Goal: Task Accomplishment & Management: Complete application form

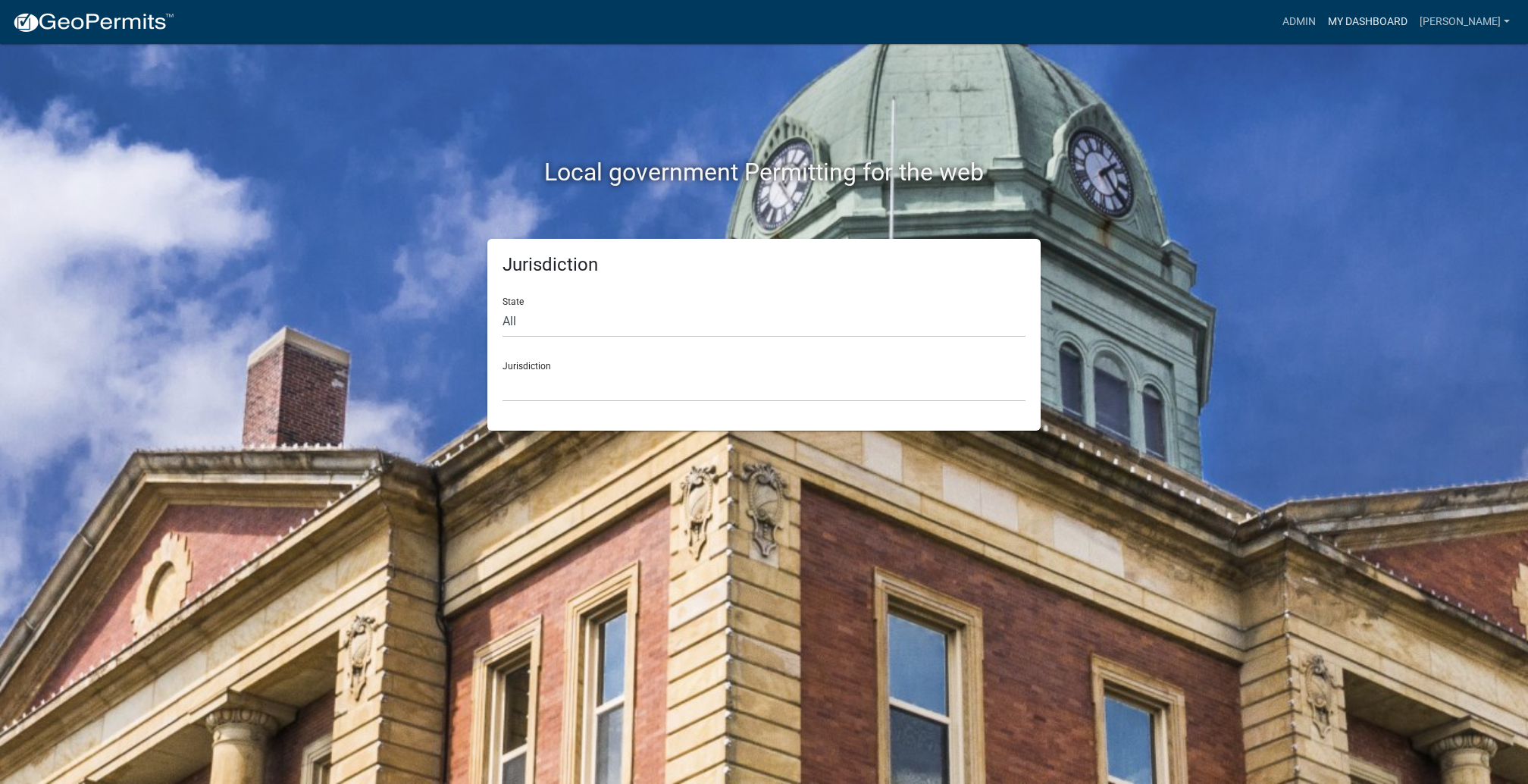
click at [1330, 27] on link "My Dashboard" at bounding box center [1367, 22] width 91 height 29
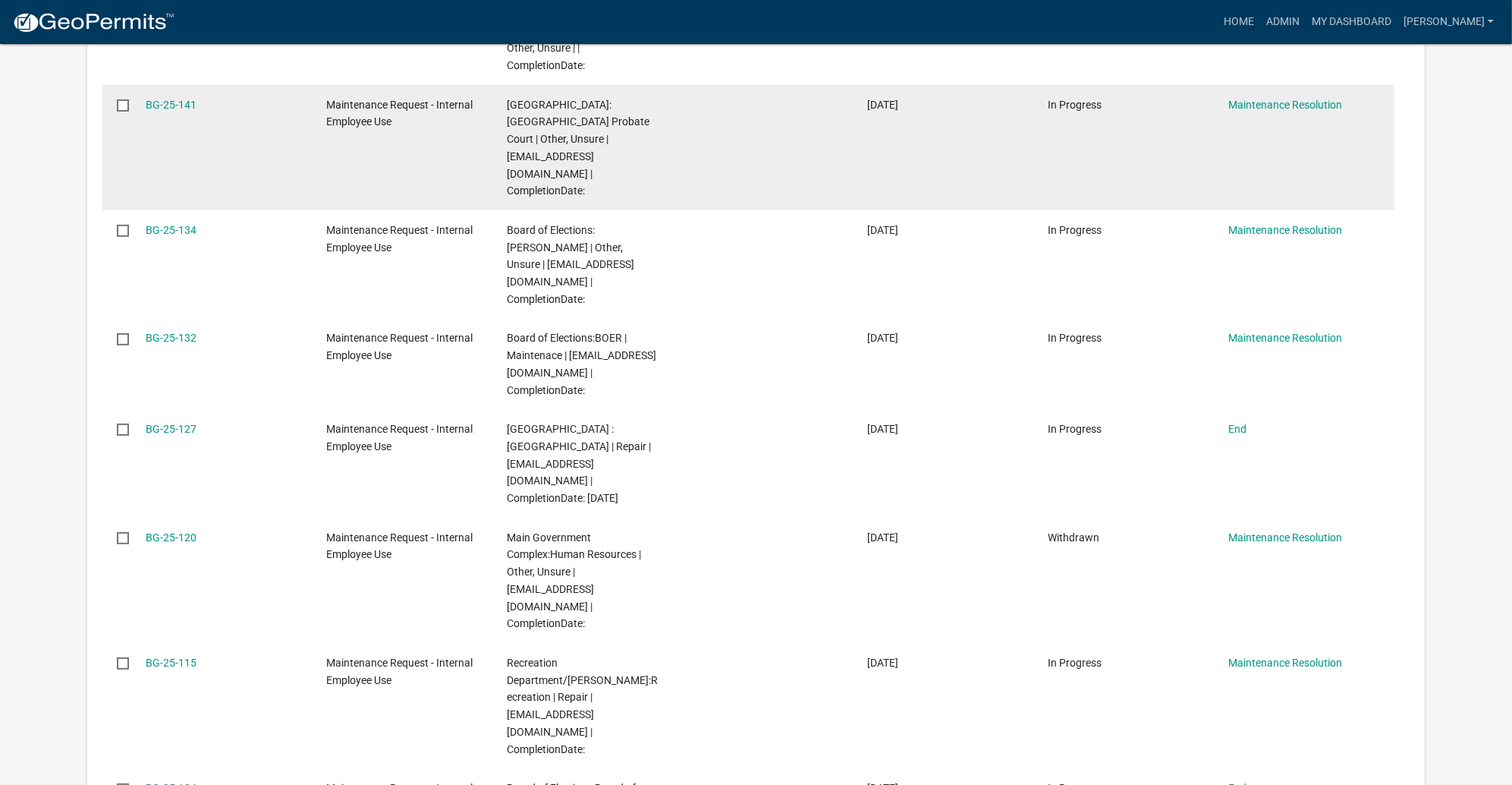
scroll to position [568, 0]
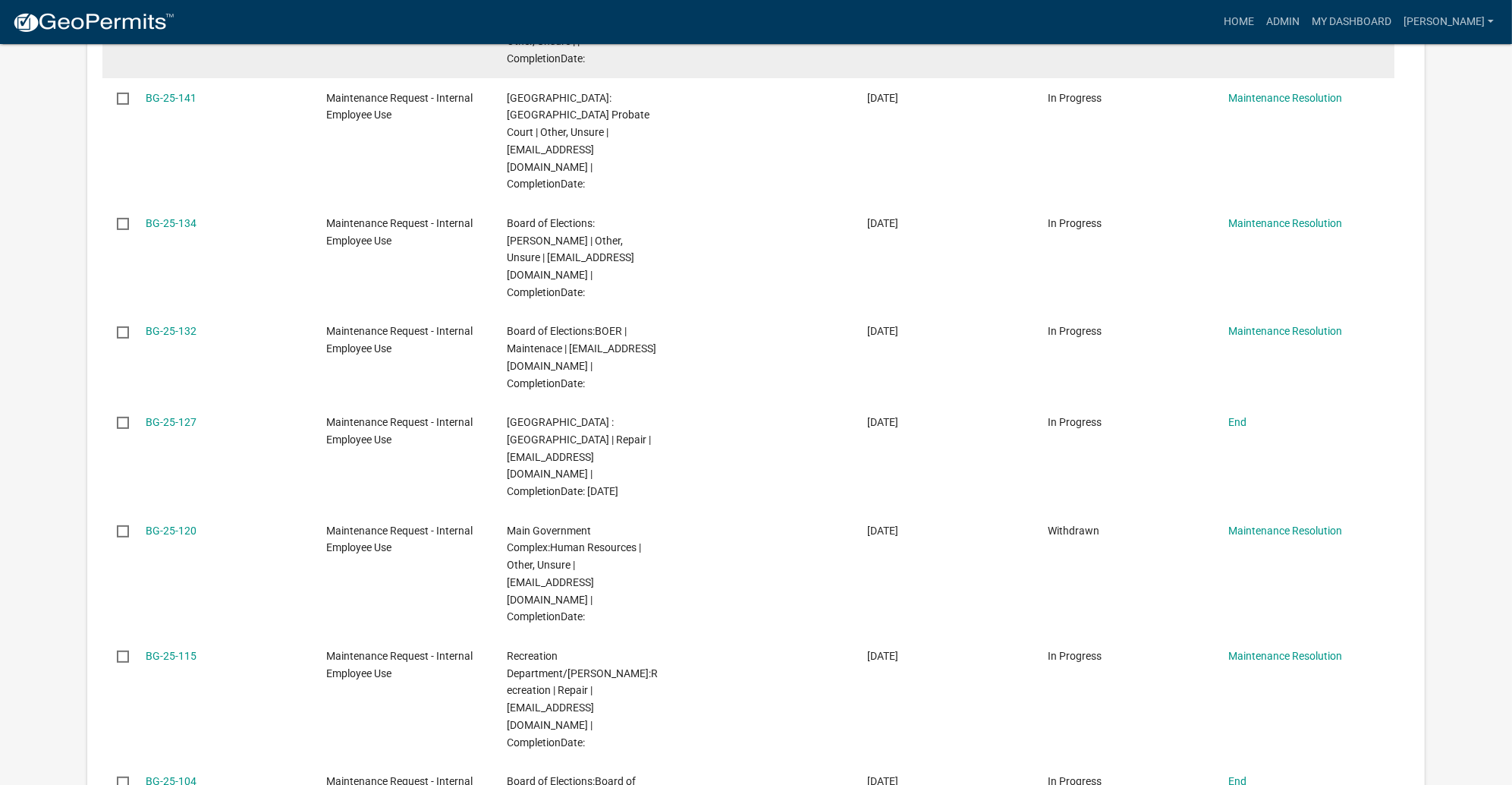
click at [197, 13] on link "BG-25-142" at bounding box center [171, 7] width 51 height 12
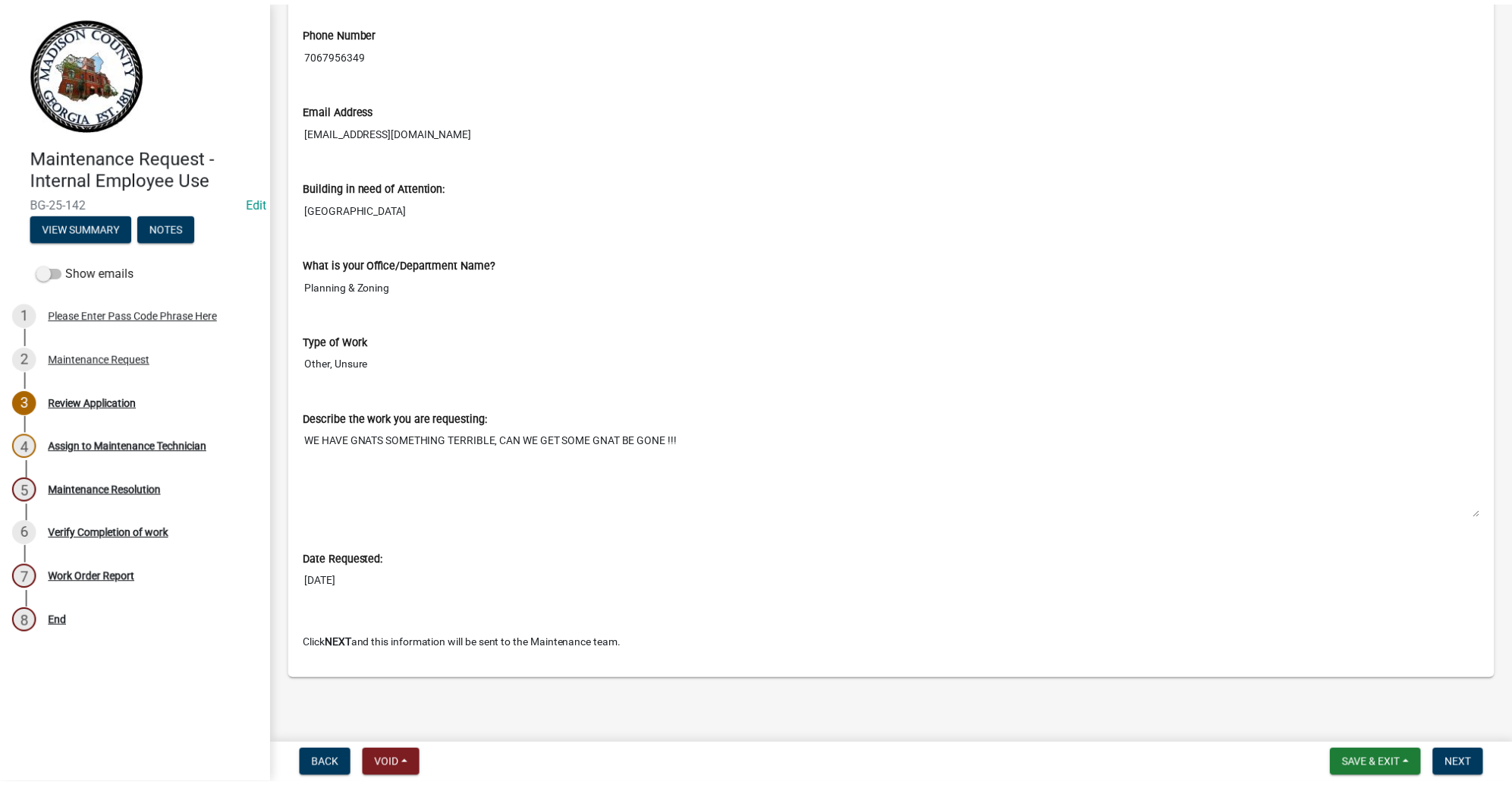
scroll to position [1059, 0]
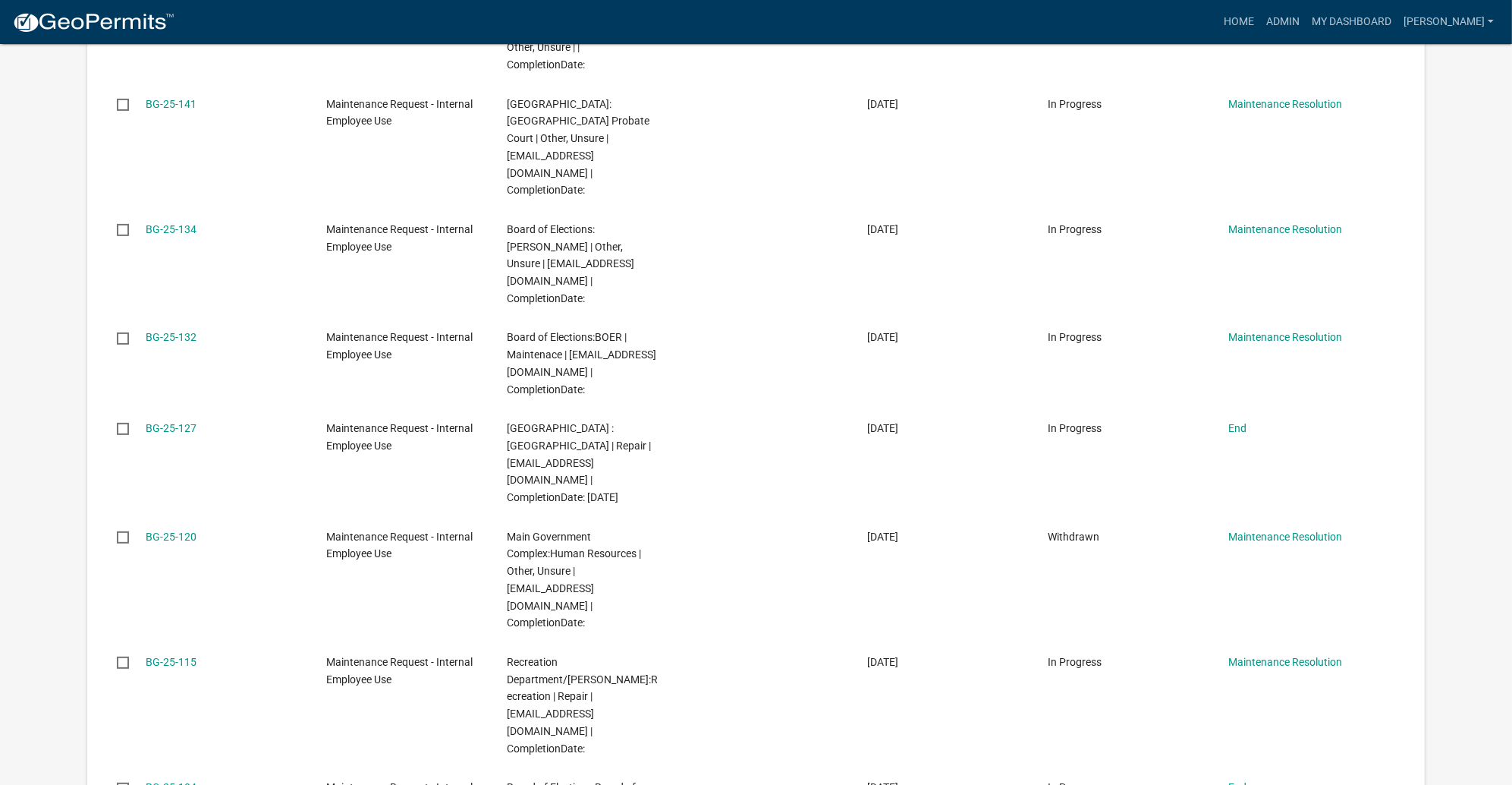
scroll to position [568, 0]
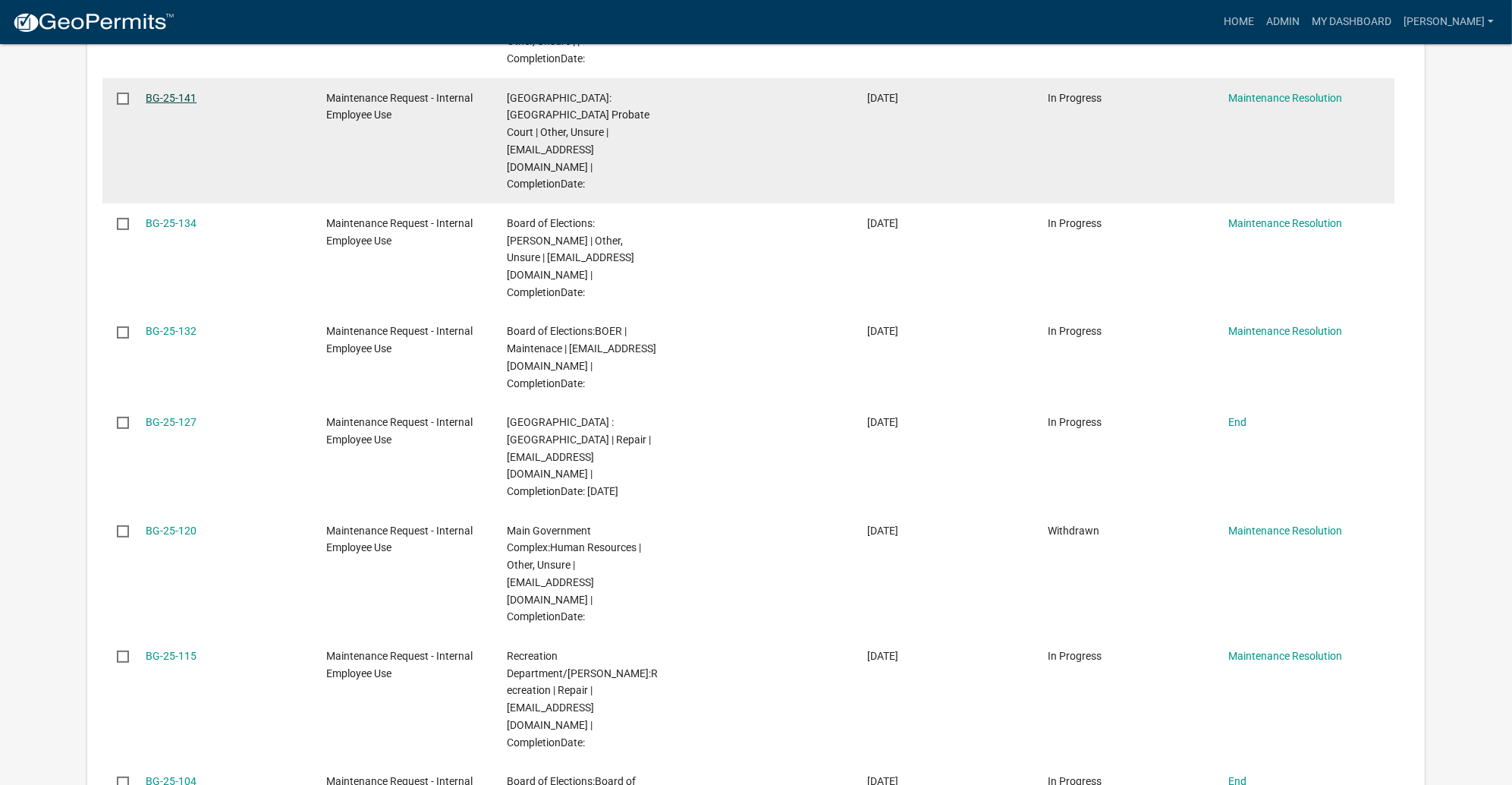
click at [197, 104] on link "BG-25-141" at bounding box center [171, 98] width 51 height 12
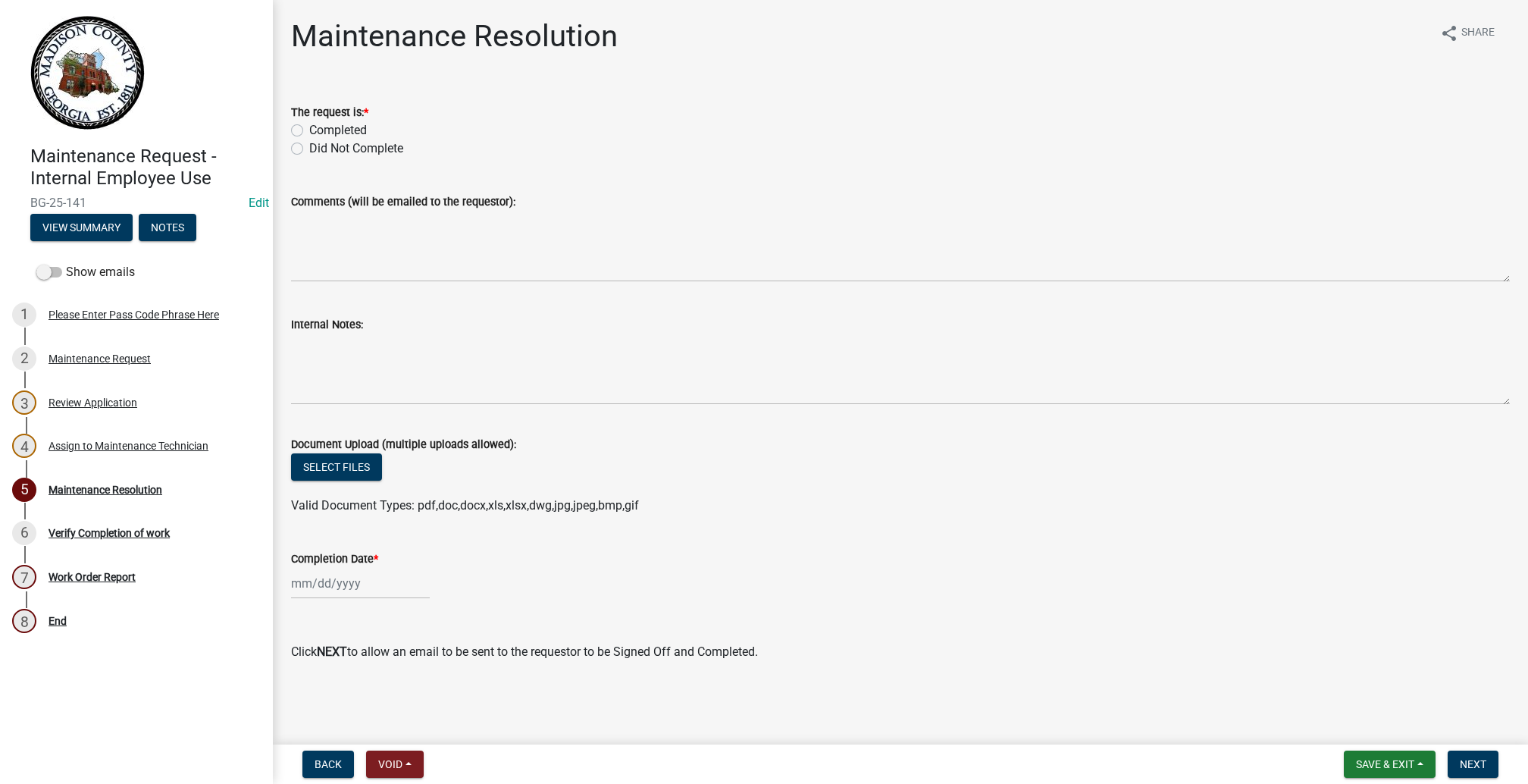
scroll to position [336, 0]
click at [137, 408] on div "Review Application" at bounding box center [93, 402] width 89 height 10
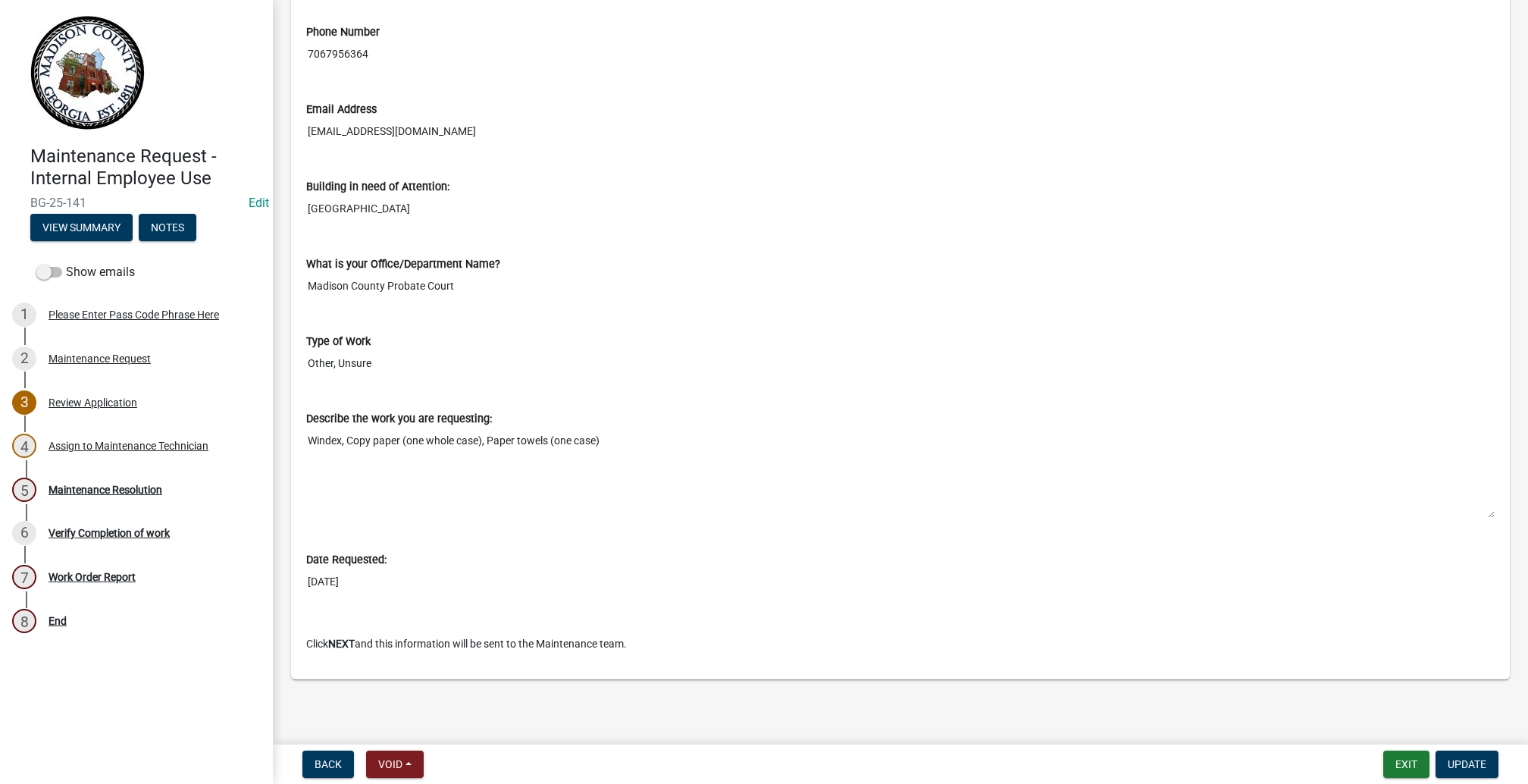
scroll to position [1058, 0]
click at [137, 408] on div "Review Application" at bounding box center [93, 402] width 89 height 10
click at [125, 451] on div "Assign to Maintenance Technician" at bounding box center [129, 446] width 160 height 10
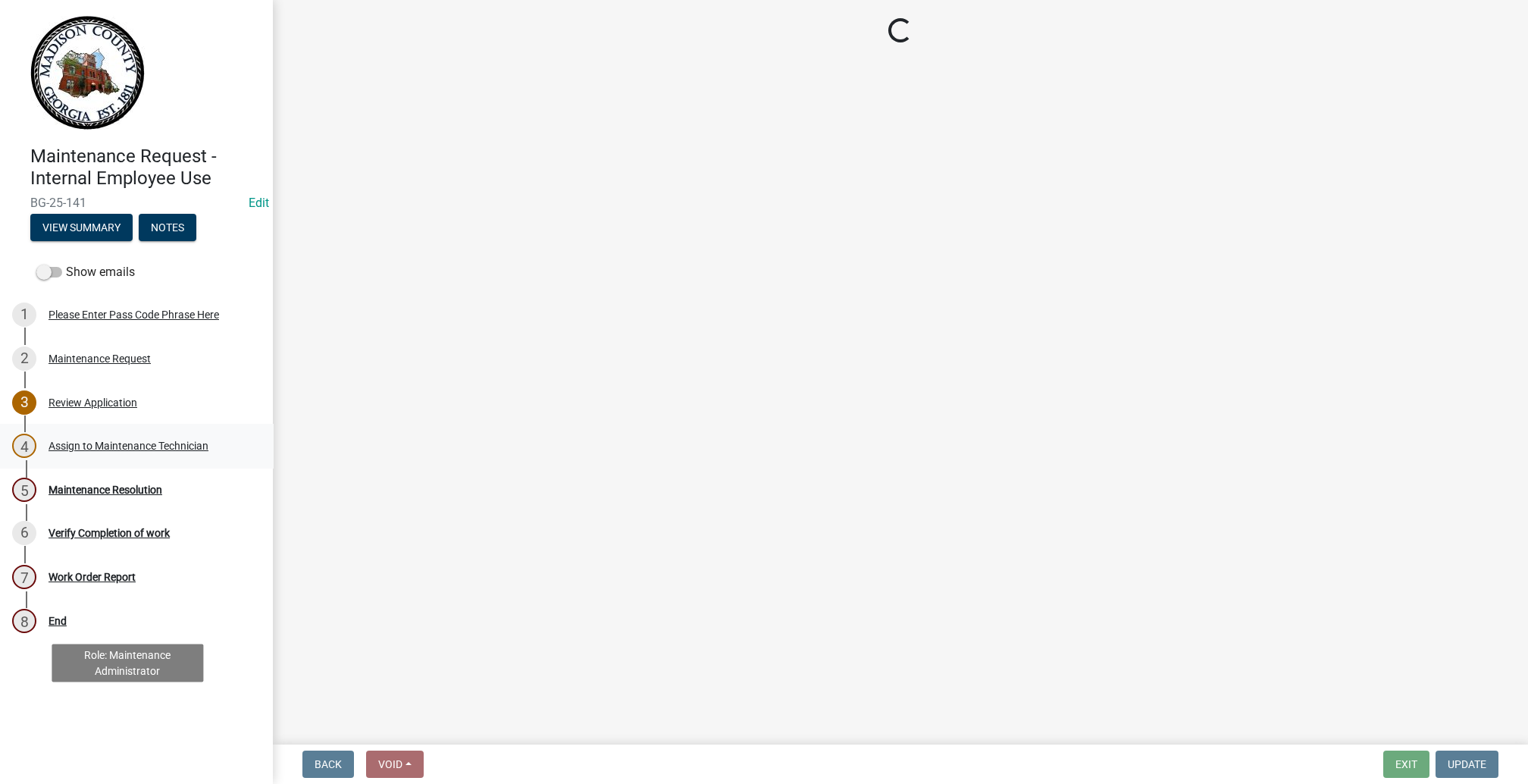
scroll to position [0, 0]
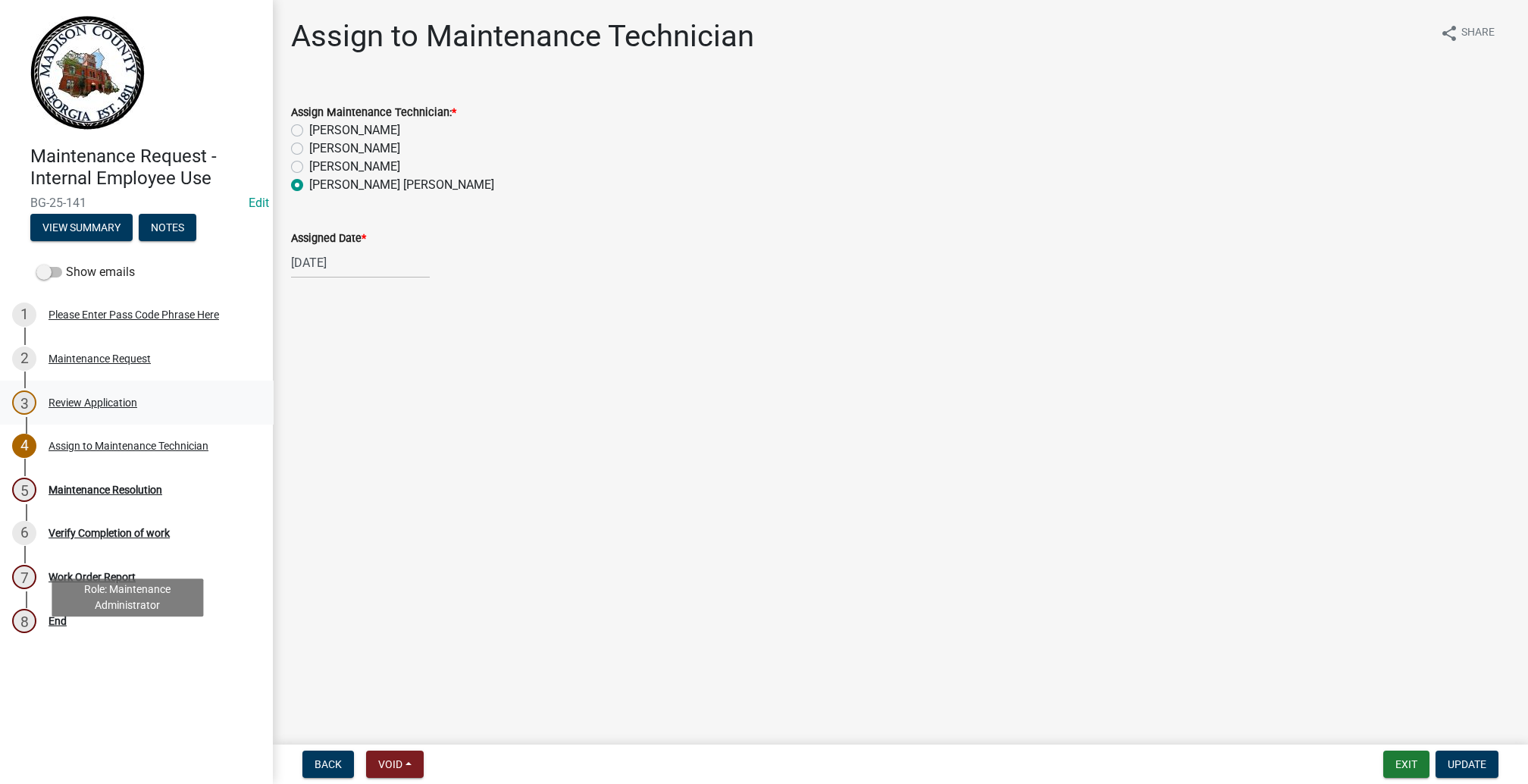
click at [137, 408] on div "Review Application" at bounding box center [93, 402] width 89 height 10
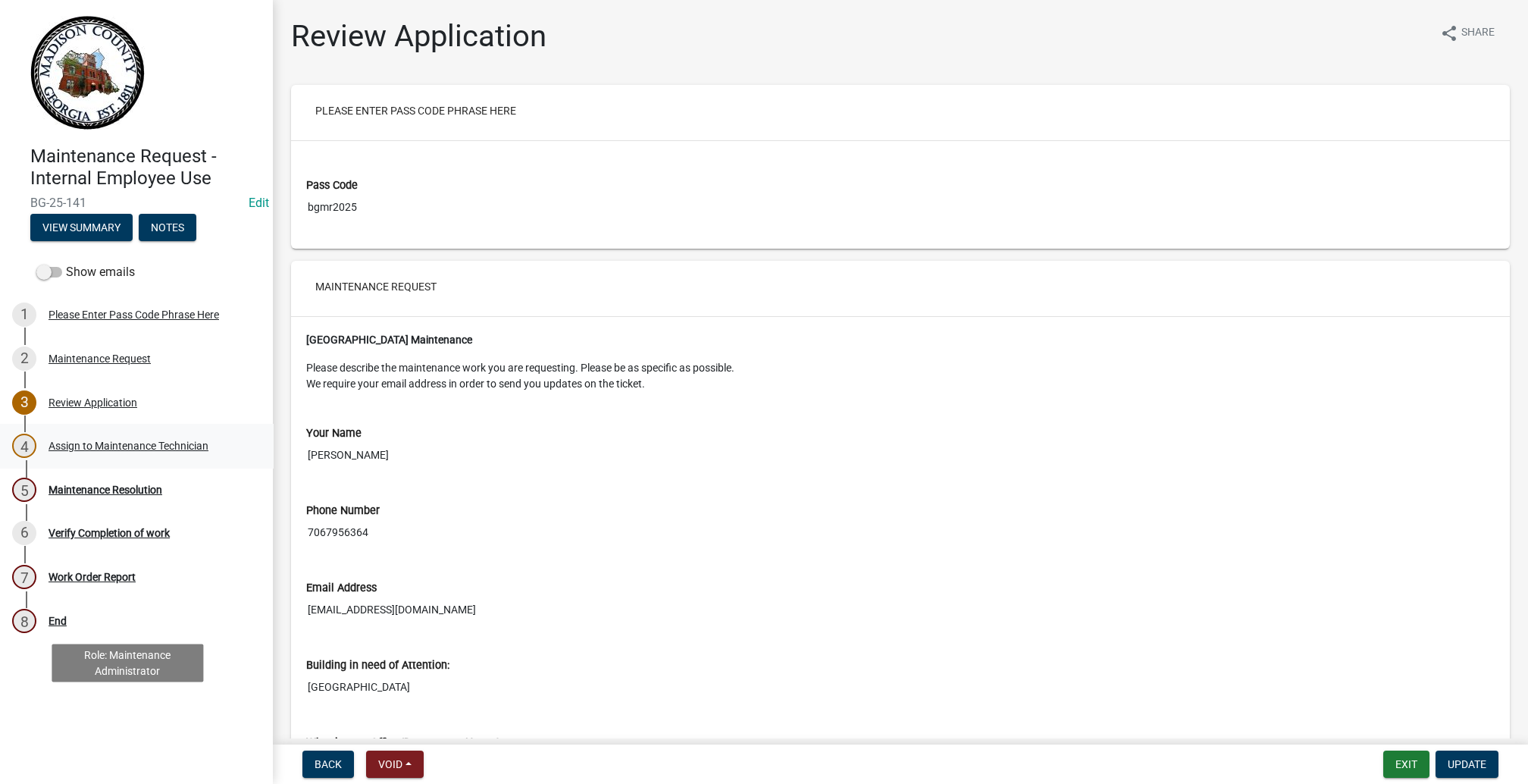
click at [134, 451] on div "Assign to Maintenance Technician" at bounding box center [129, 446] width 160 height 10
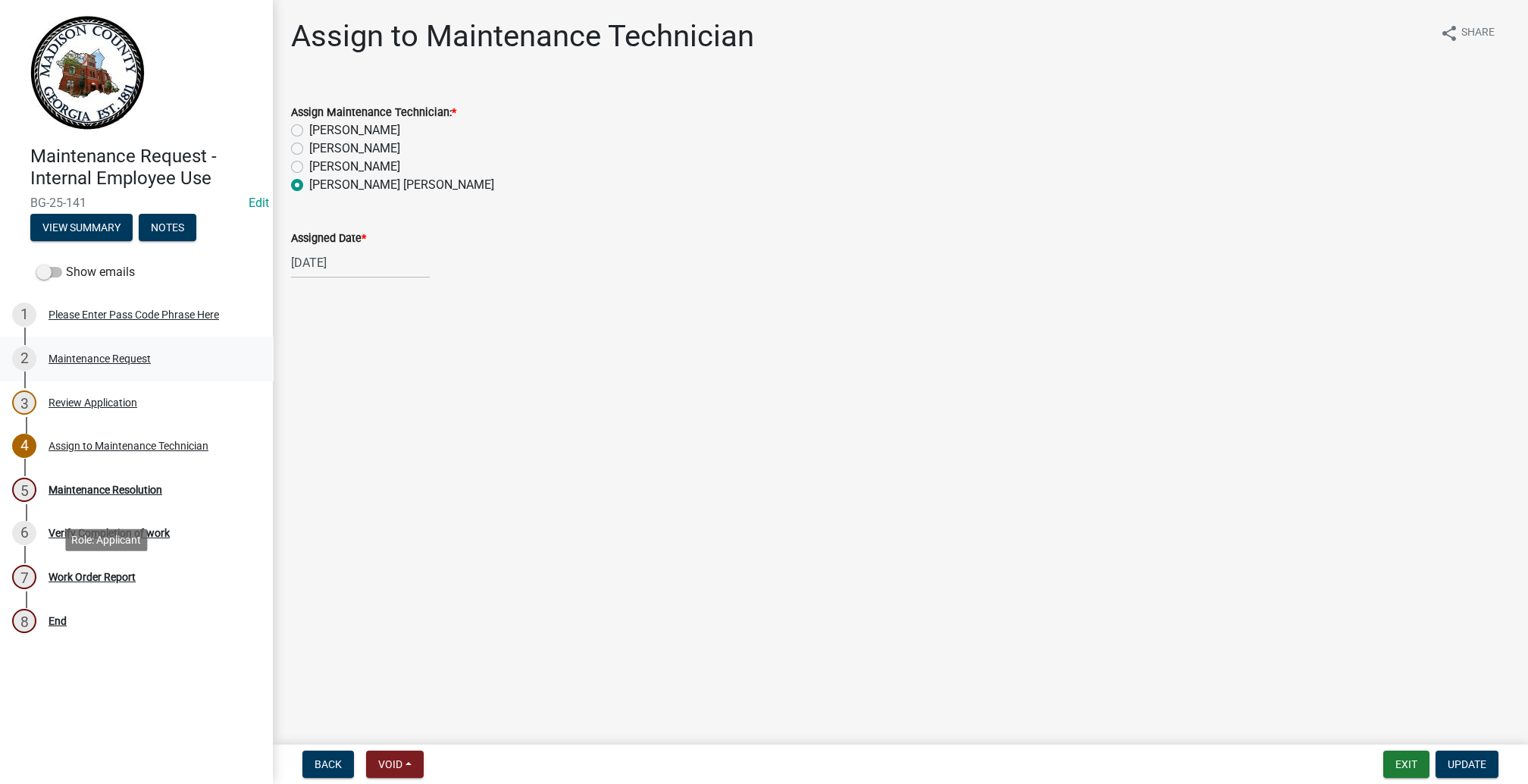
click at [106, 364] on div "Maintenance Request" at bounding box center [100, 358] width 103 height 10
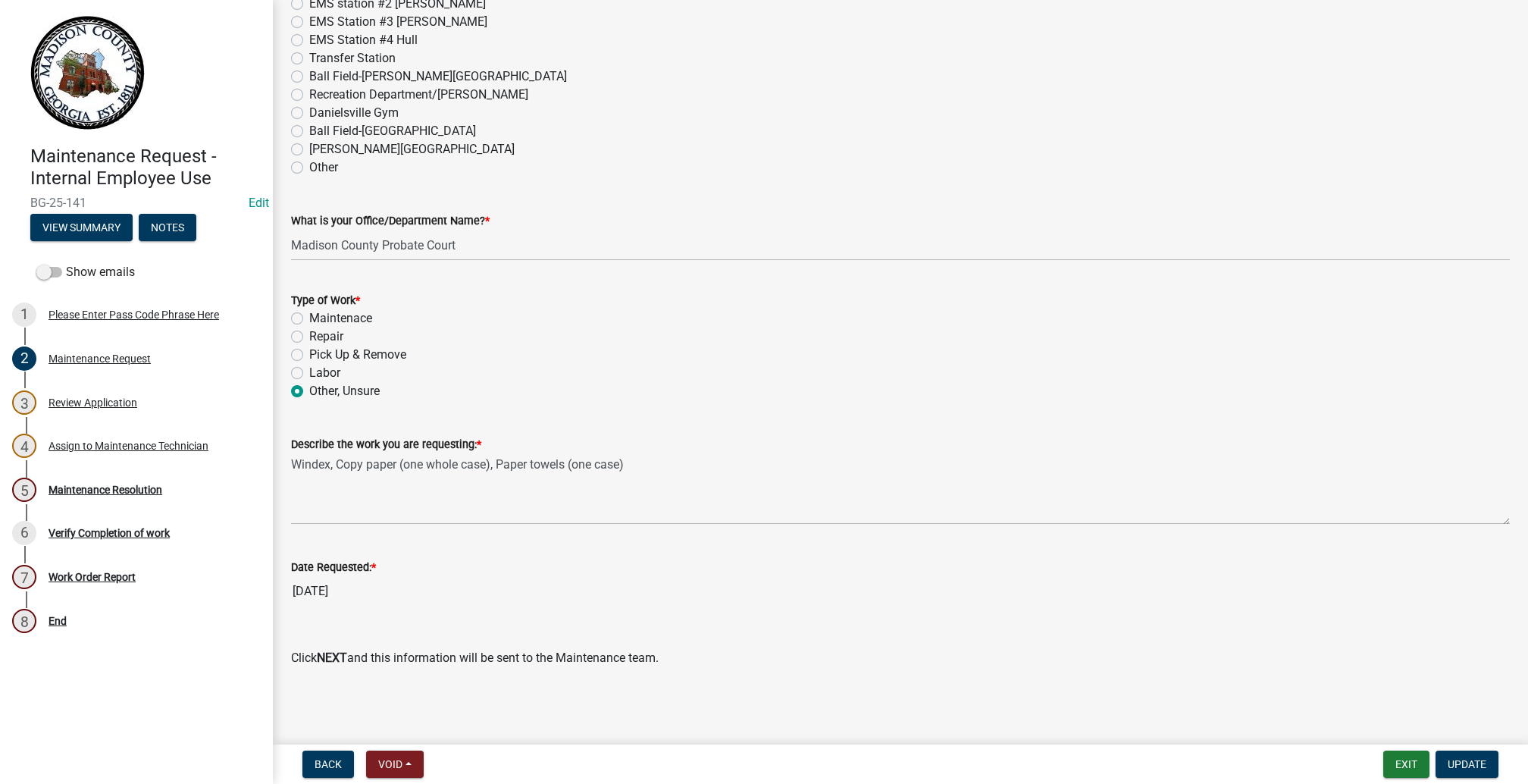
scroll to position [1594, 0]
click at [124, 408] on div "Review Application" at bounding box center [93, 402] width 89 height 10
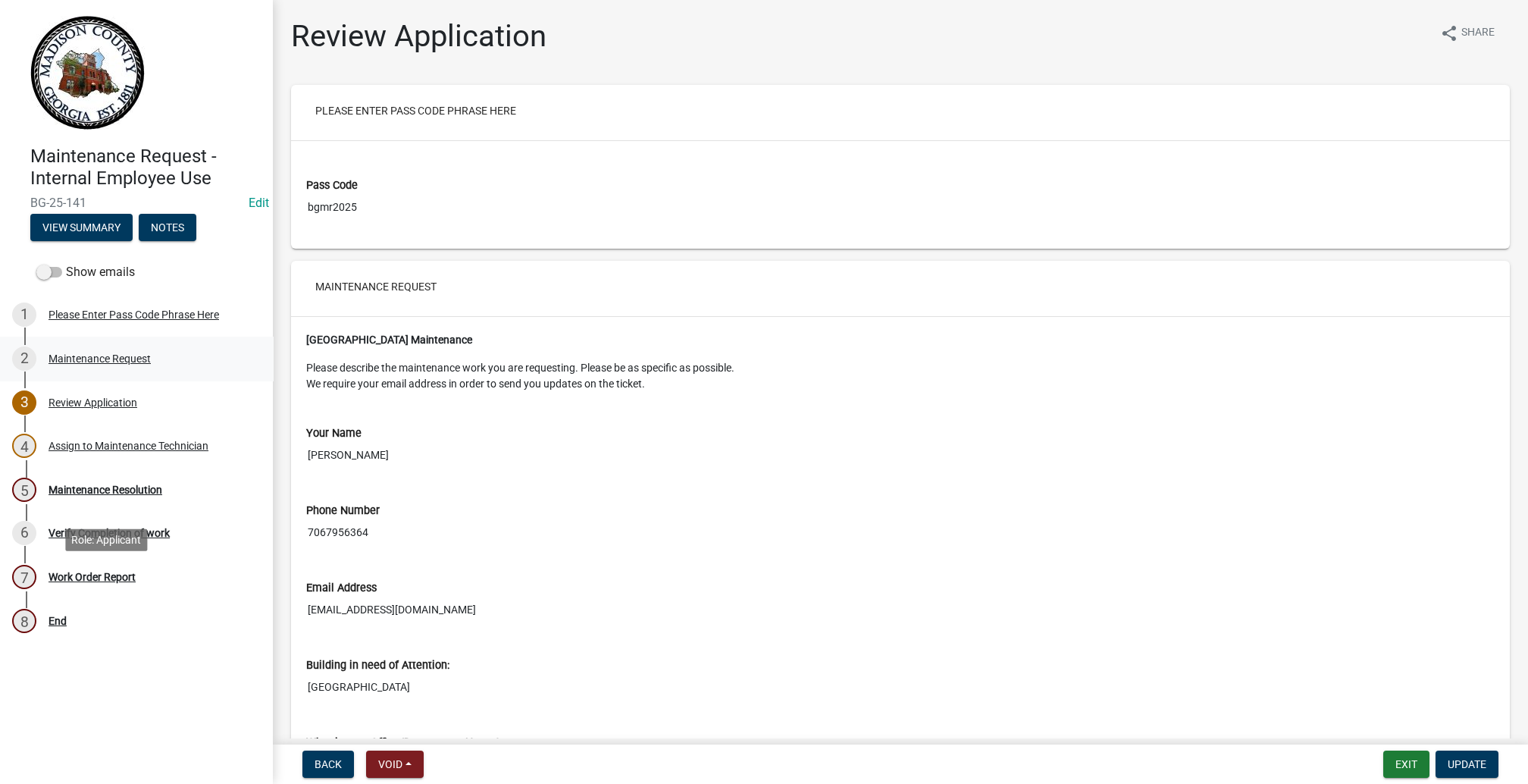
click at [126, 364] on div "Maintenance Request" at bounding box center [100, 358] width 103 height 10
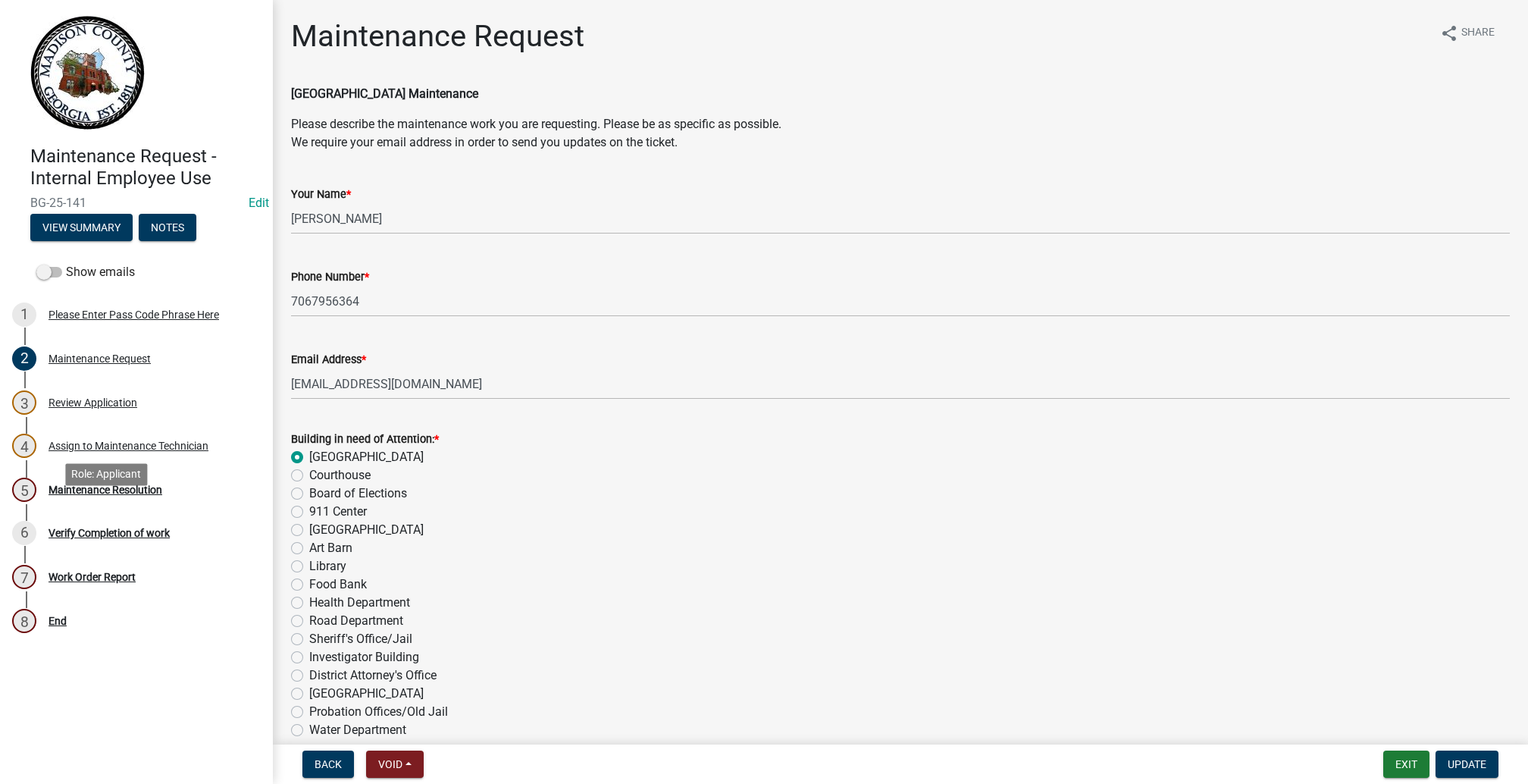
click at [113, 320] on div "Please Enter Pass Code Phrase Here" at bounding box center [134, 314] width 171 height 10
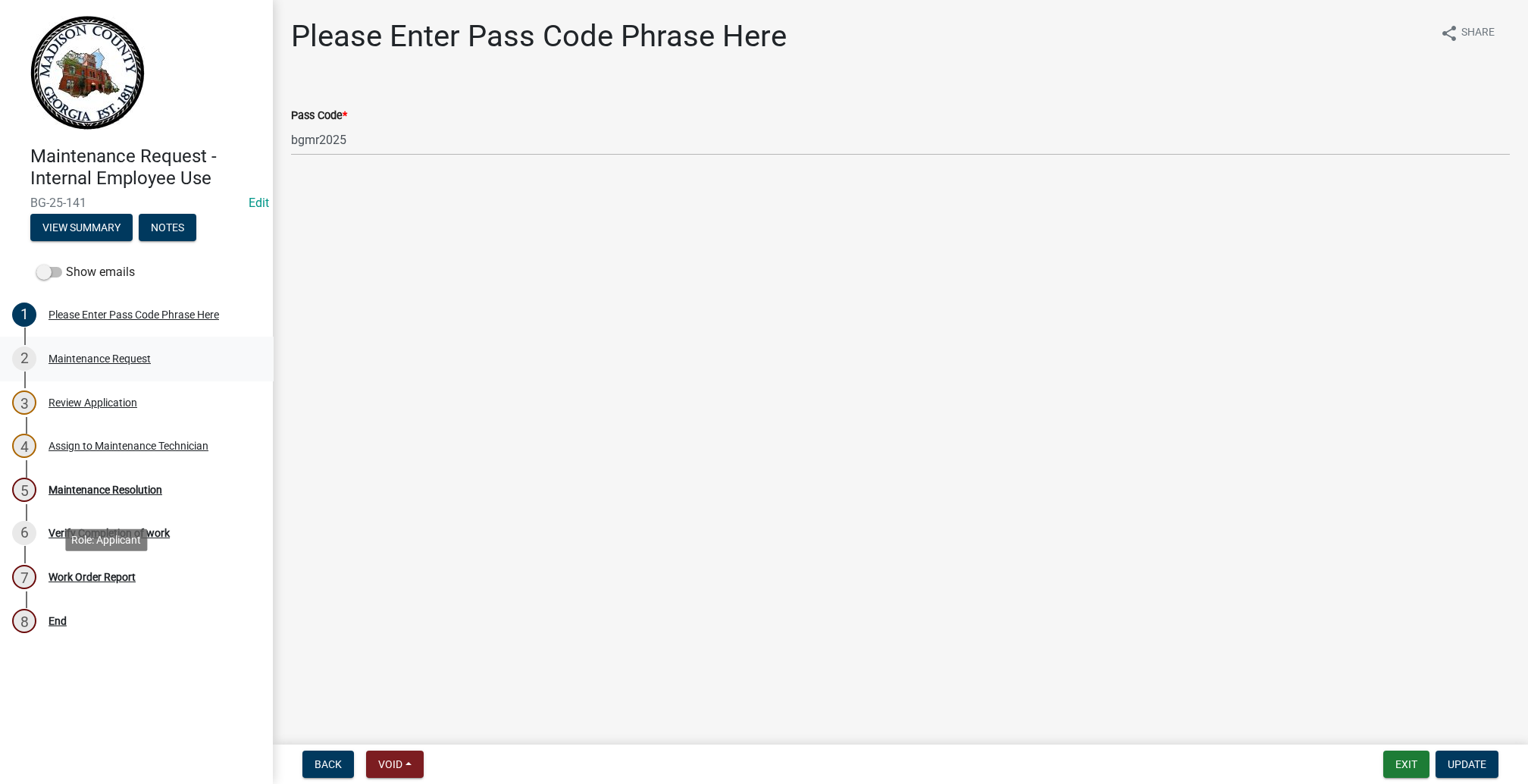
click at [106, 364] on div "Maintenance Request" at bounding box center [100, 358] width 103 height 10
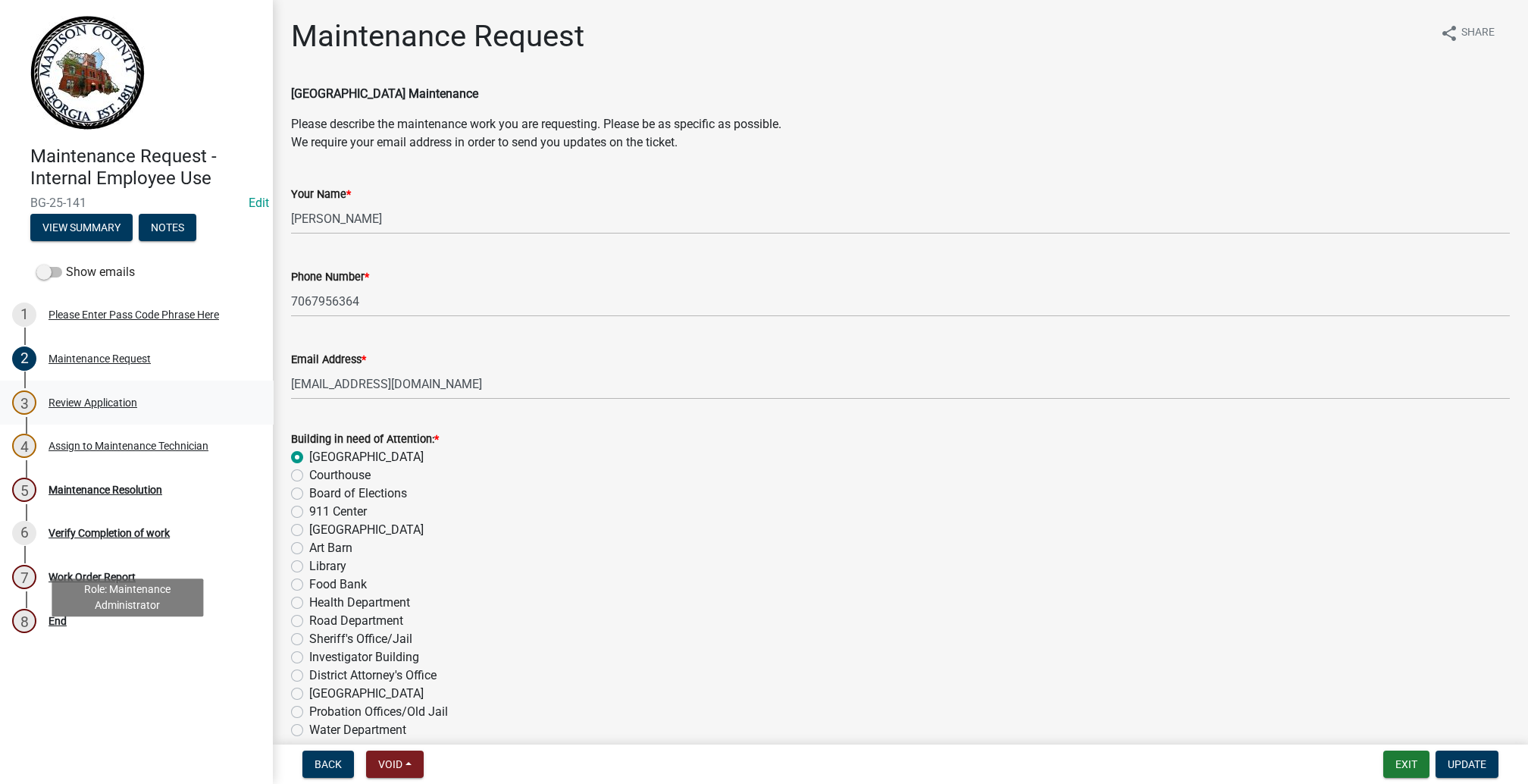
click at [102, 408] on div "Review Application" at bounding box center [93, 402] width 89 height 10
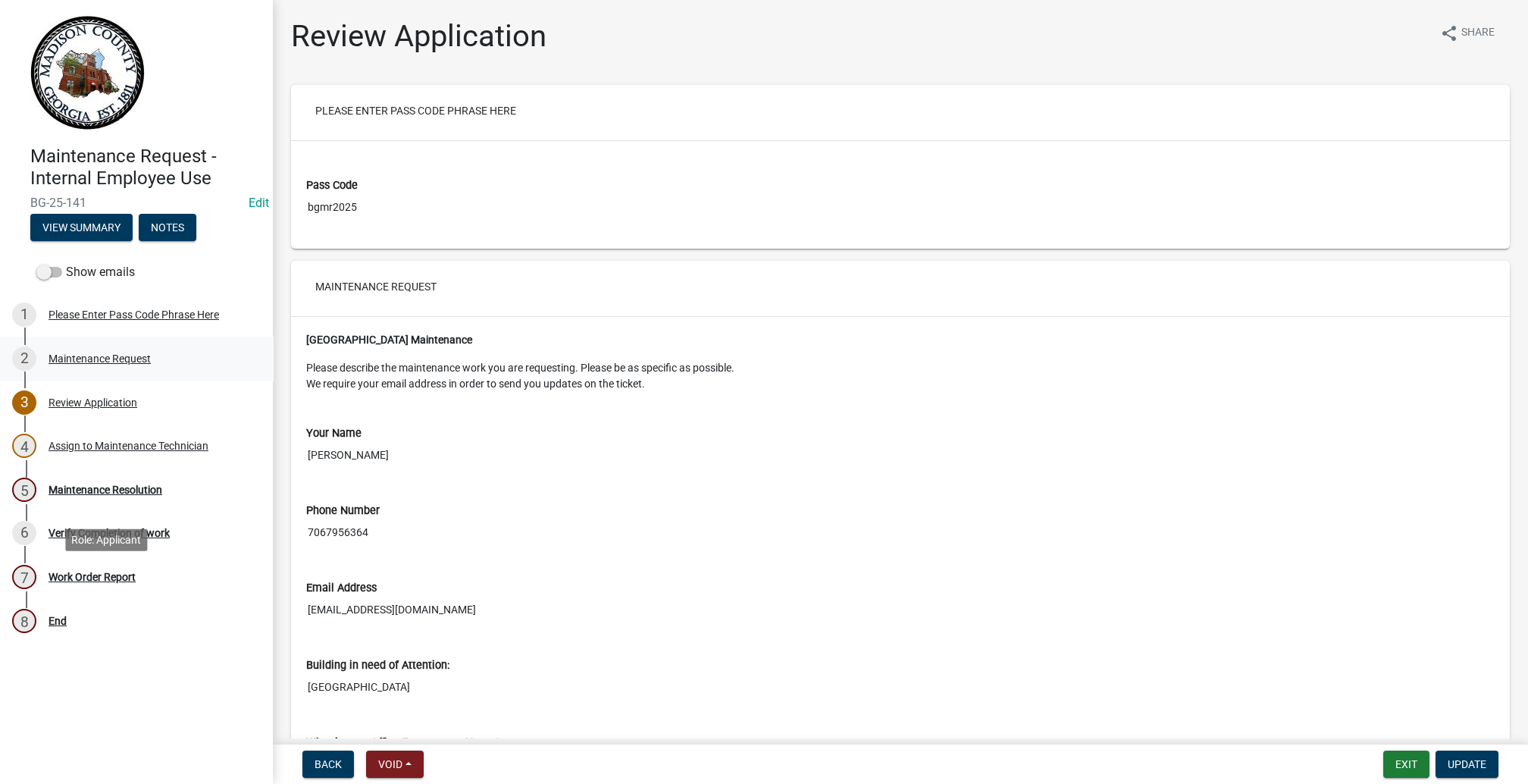
click at [108, 364] on div "Maintenance Request" at bounding box center [100, 358] width 103 height 10
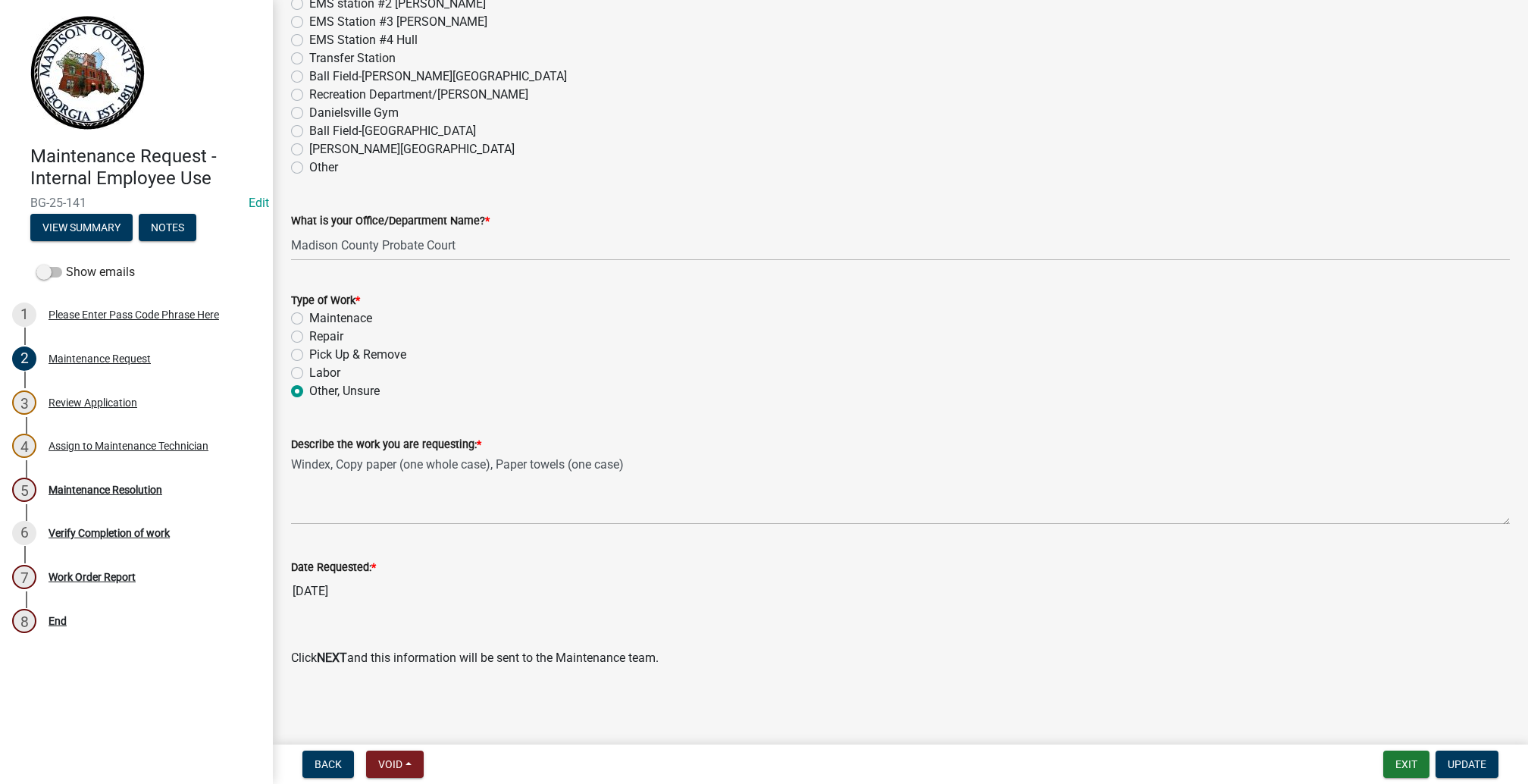
scroll to position [1594, 0]
click at [125, 320] on div "Please Enter Pass Code Phrase Here" at bounding box center [134, 314] width 171 height 10
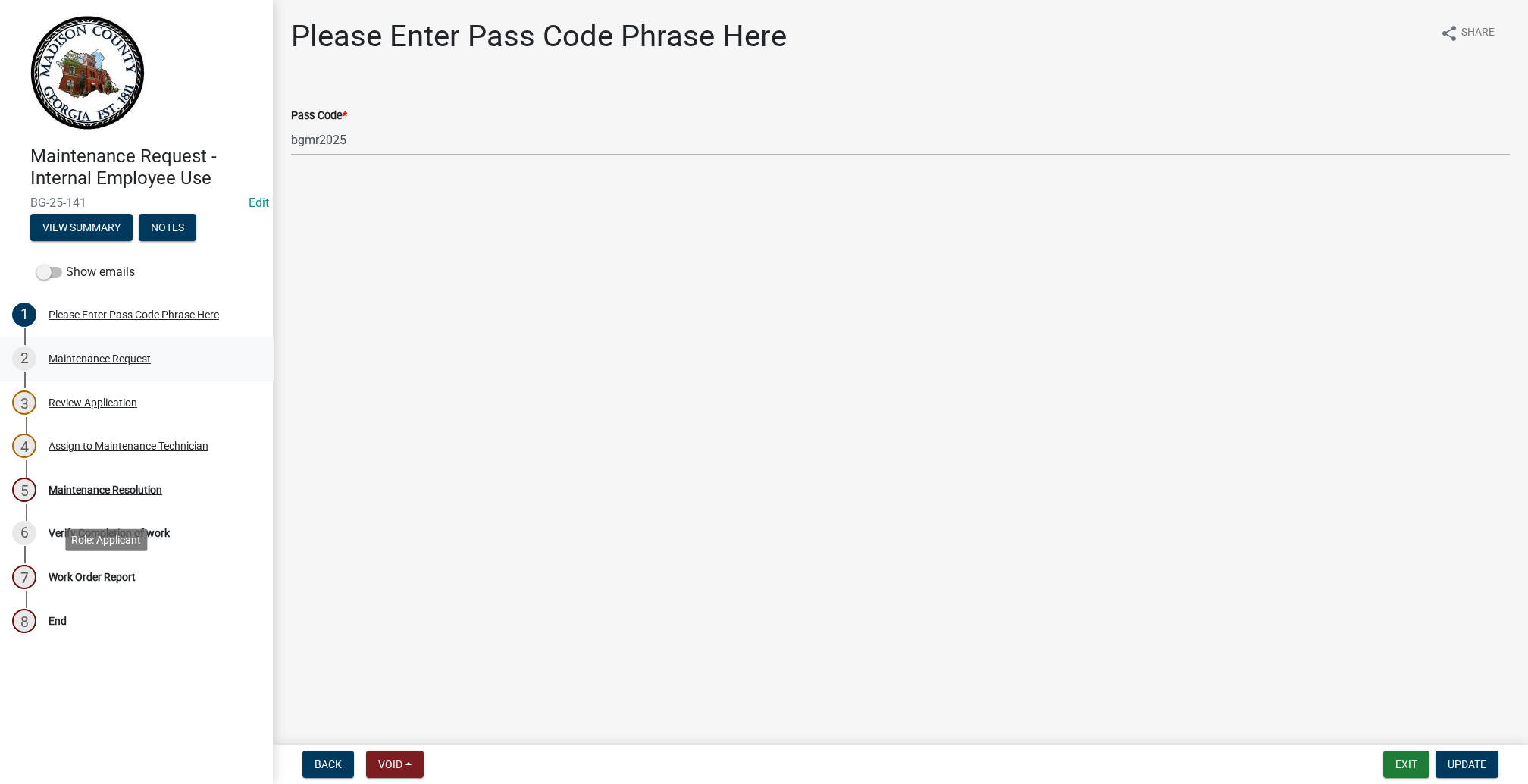
click at [119, 364] on div "Maintenance Request" at bounding box center [100, 358] width 103 height 10
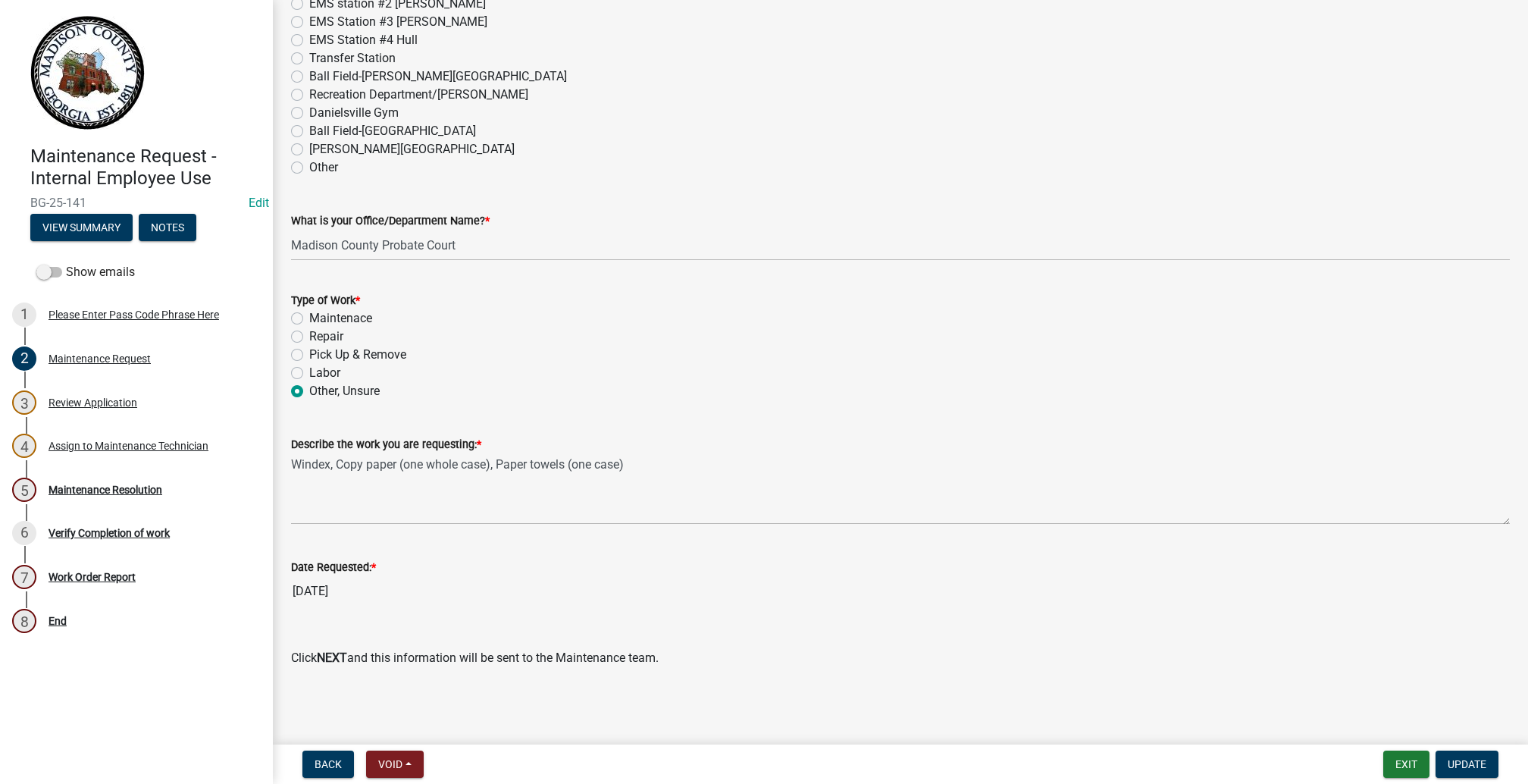
scroll to position [1594, 0]
click at [99, 408] on div "Review Application" at bounding box center [93, 402] width 89 height 10
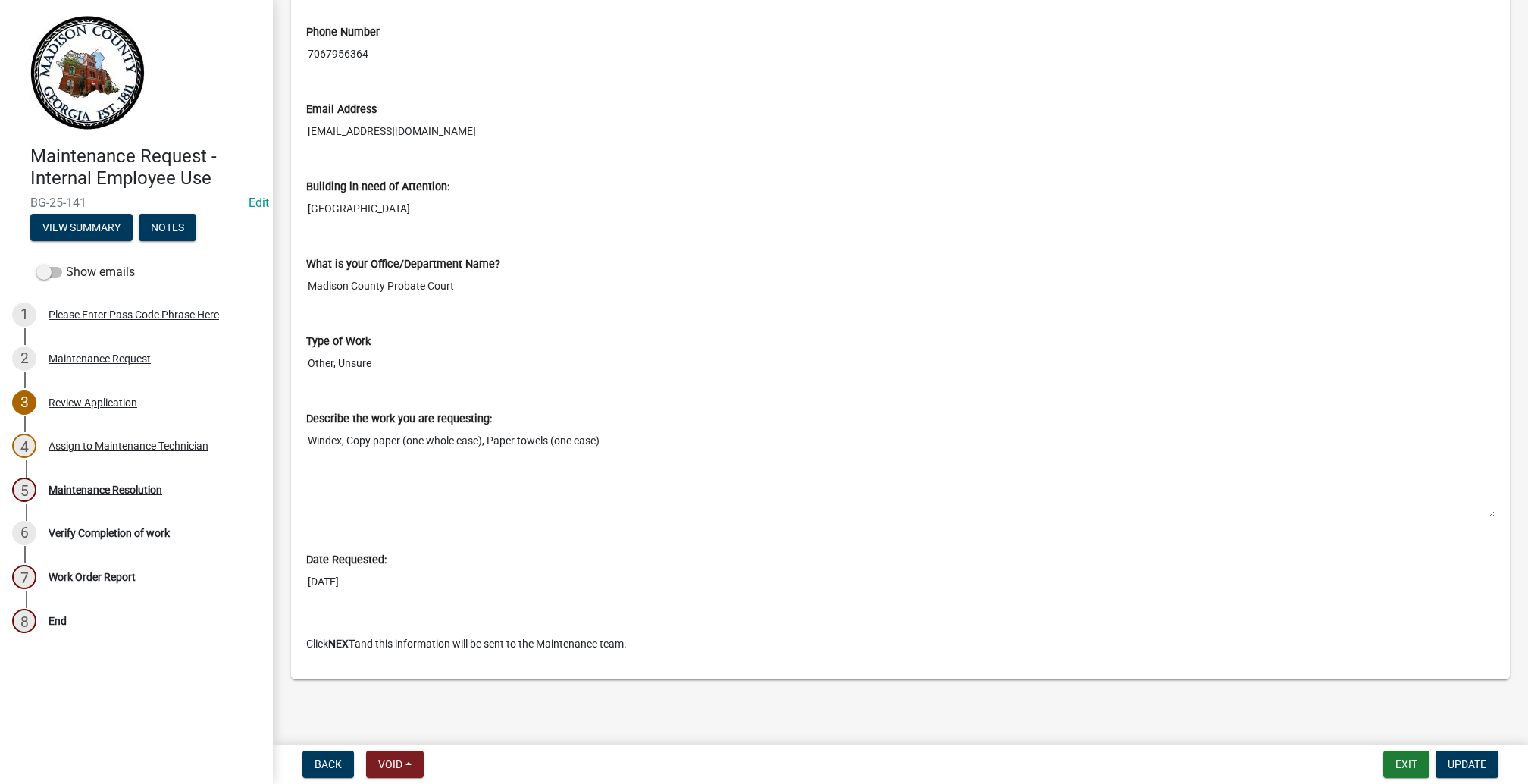
scroll to position [1058, 0]
click at [97, 320] on div "Please Enter Pass Code Phrase Here" at bounding box center [134, 314] width 171 height 10
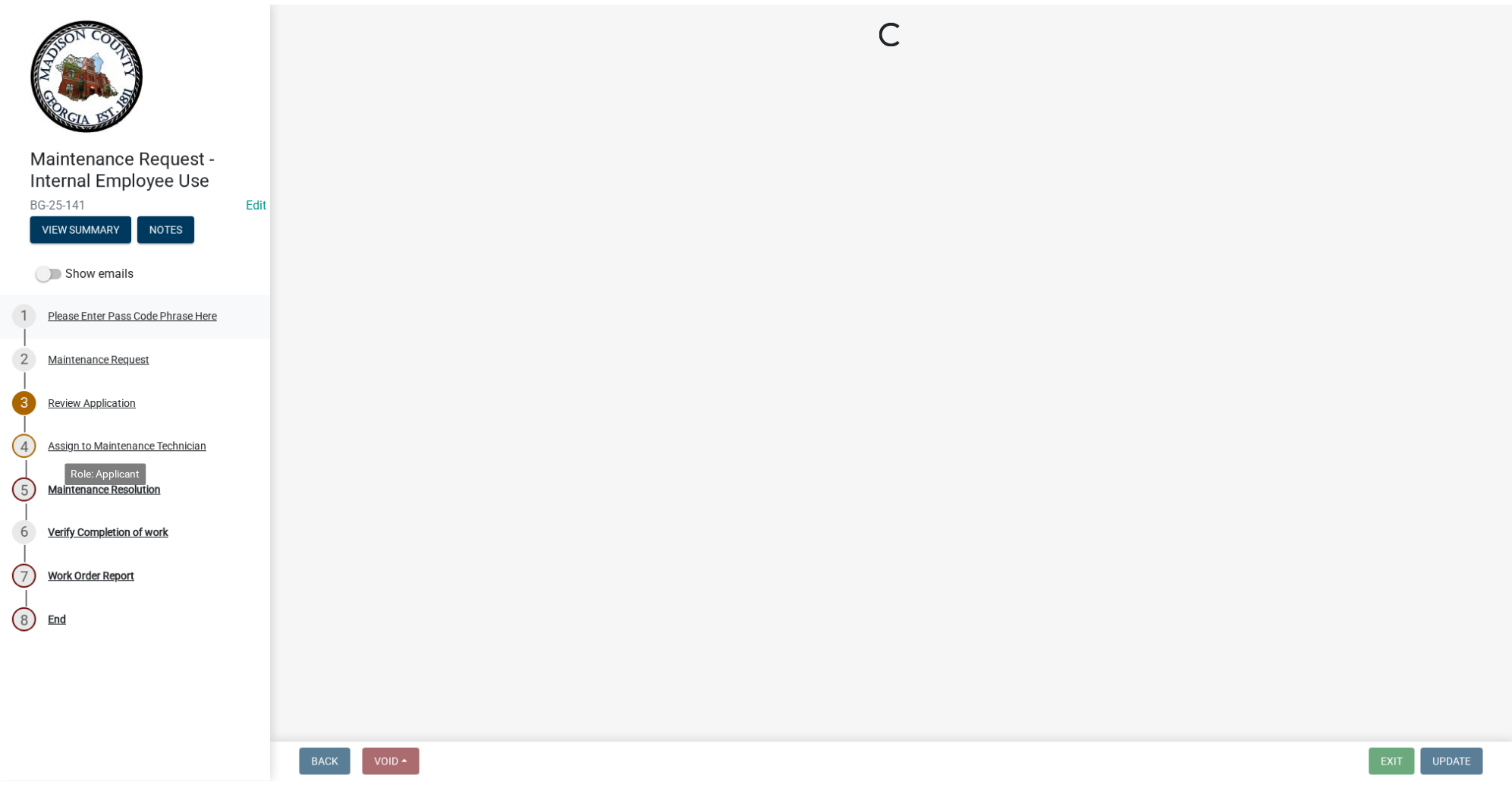
scroll to position [0, 0]
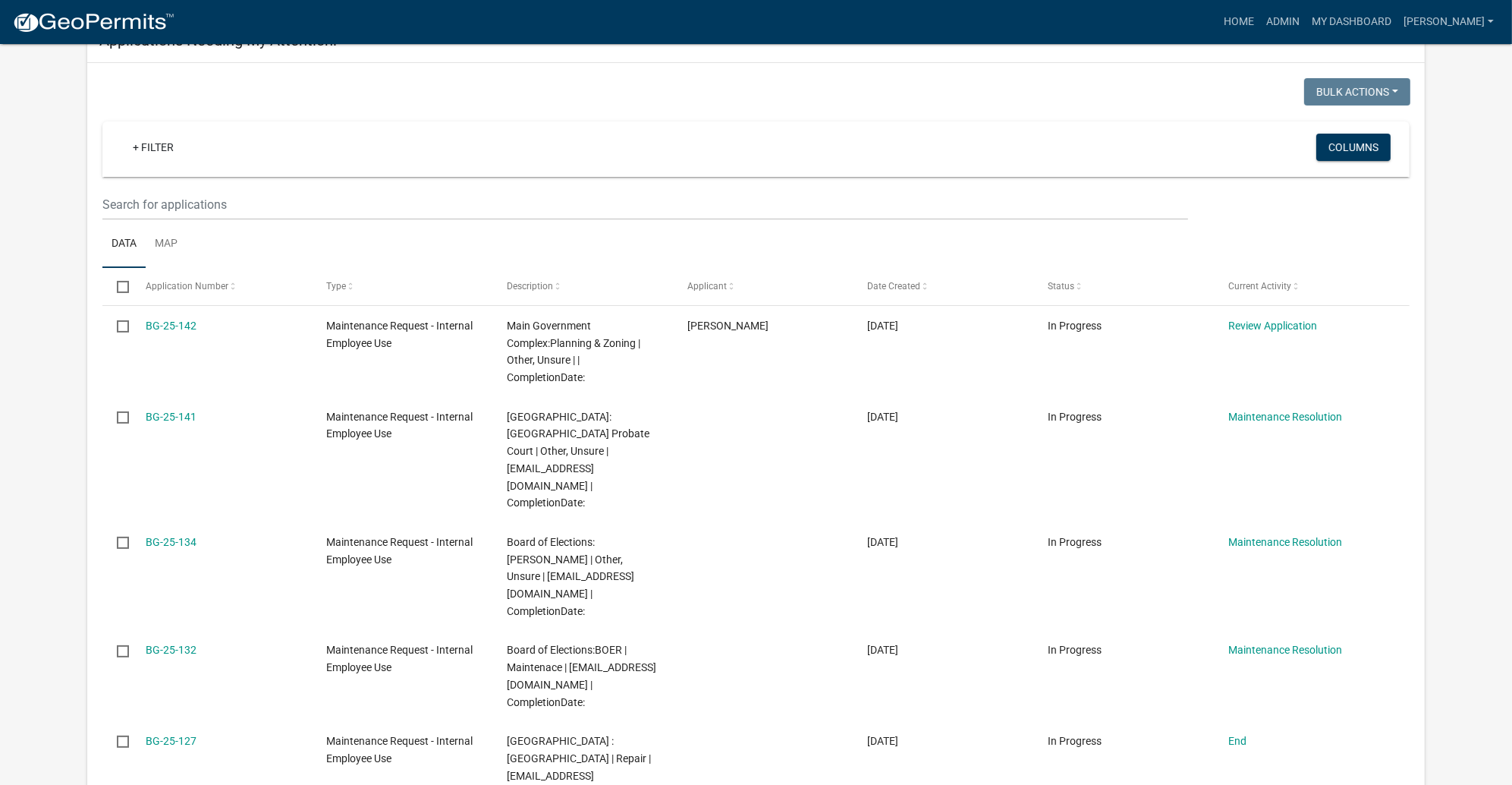
scroll to position [341, 0]
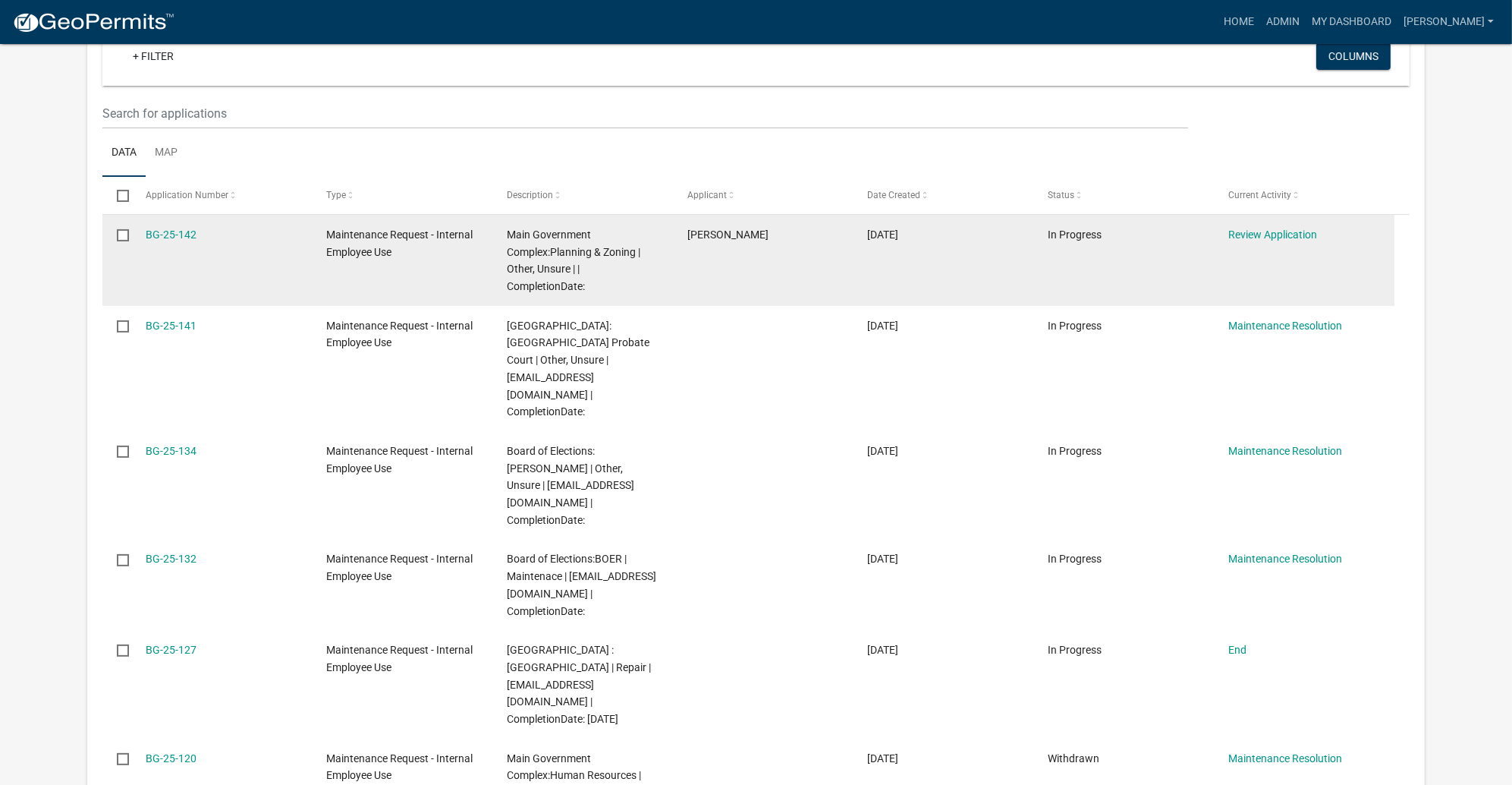
click at [225, 244] on div "BG-25-142" at bounding box center [220, 235] width 151 height 17
click at [197, 240] on link "BG-25-142" at bounding box center [171, 234] width 51 height 12
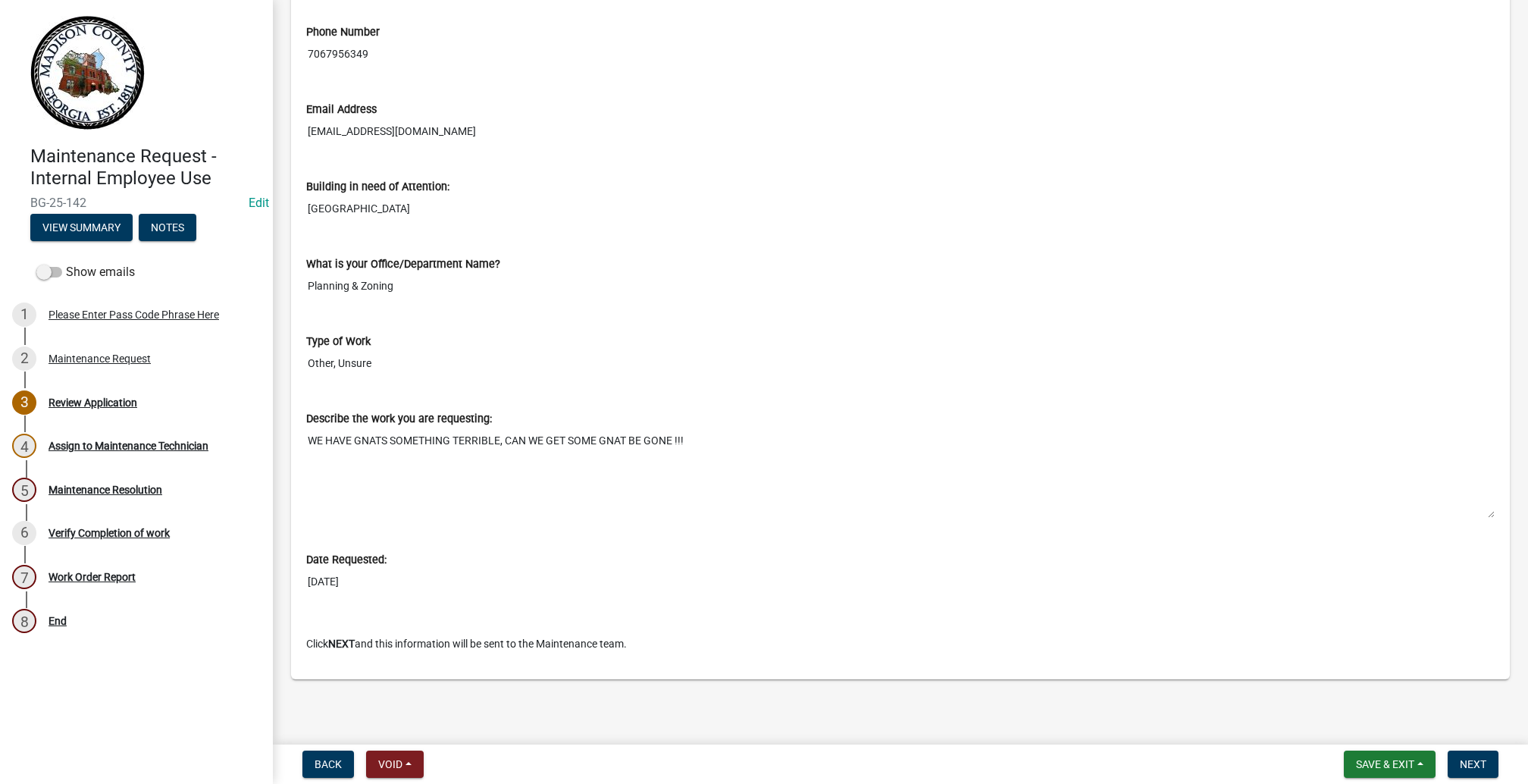
scroll to position [1058, 0]
click at [1459, 758] on span "Next" at bounding box center [1472, 764] width 26 height 12
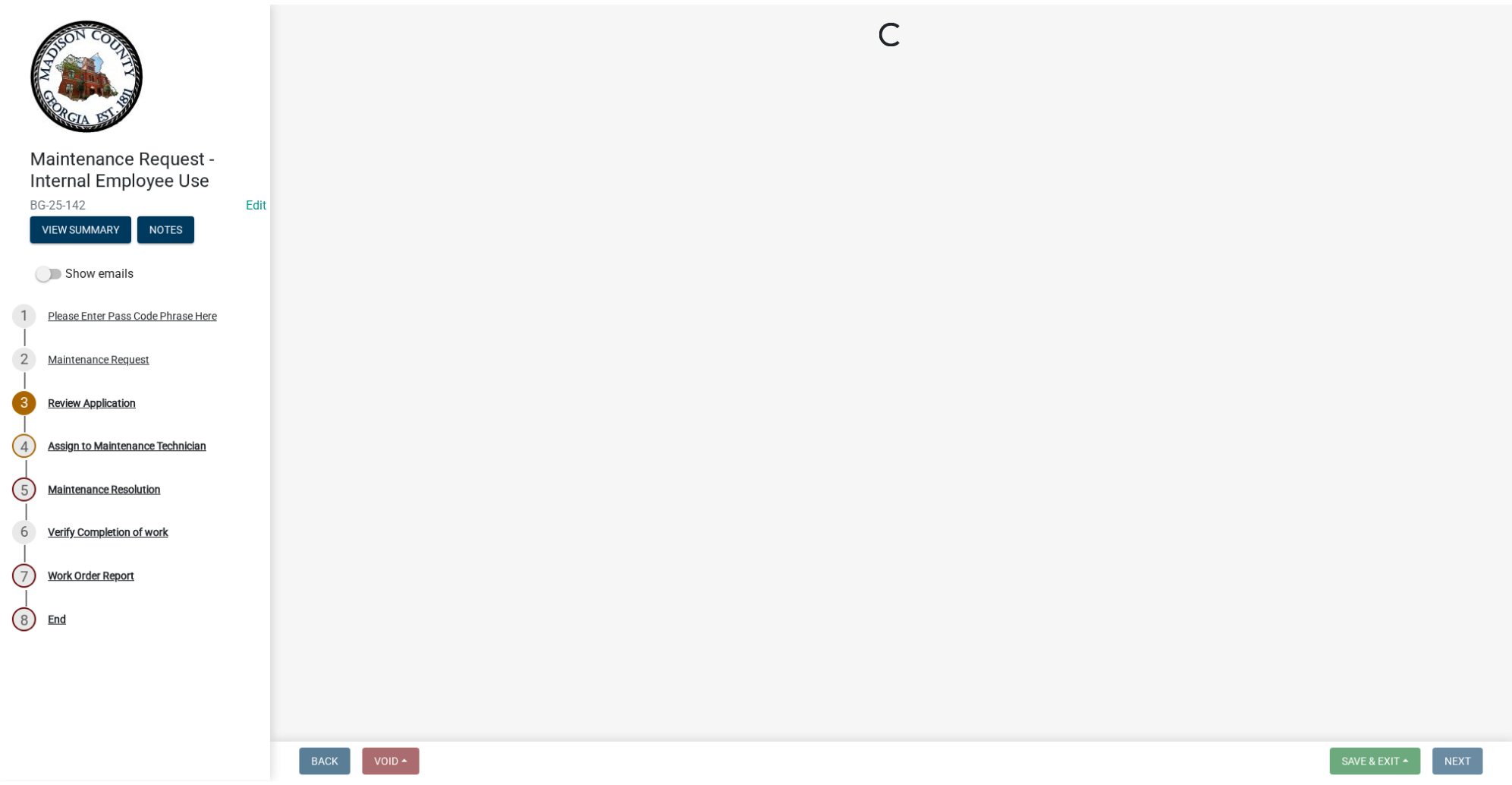
scroll to position [0, 0]
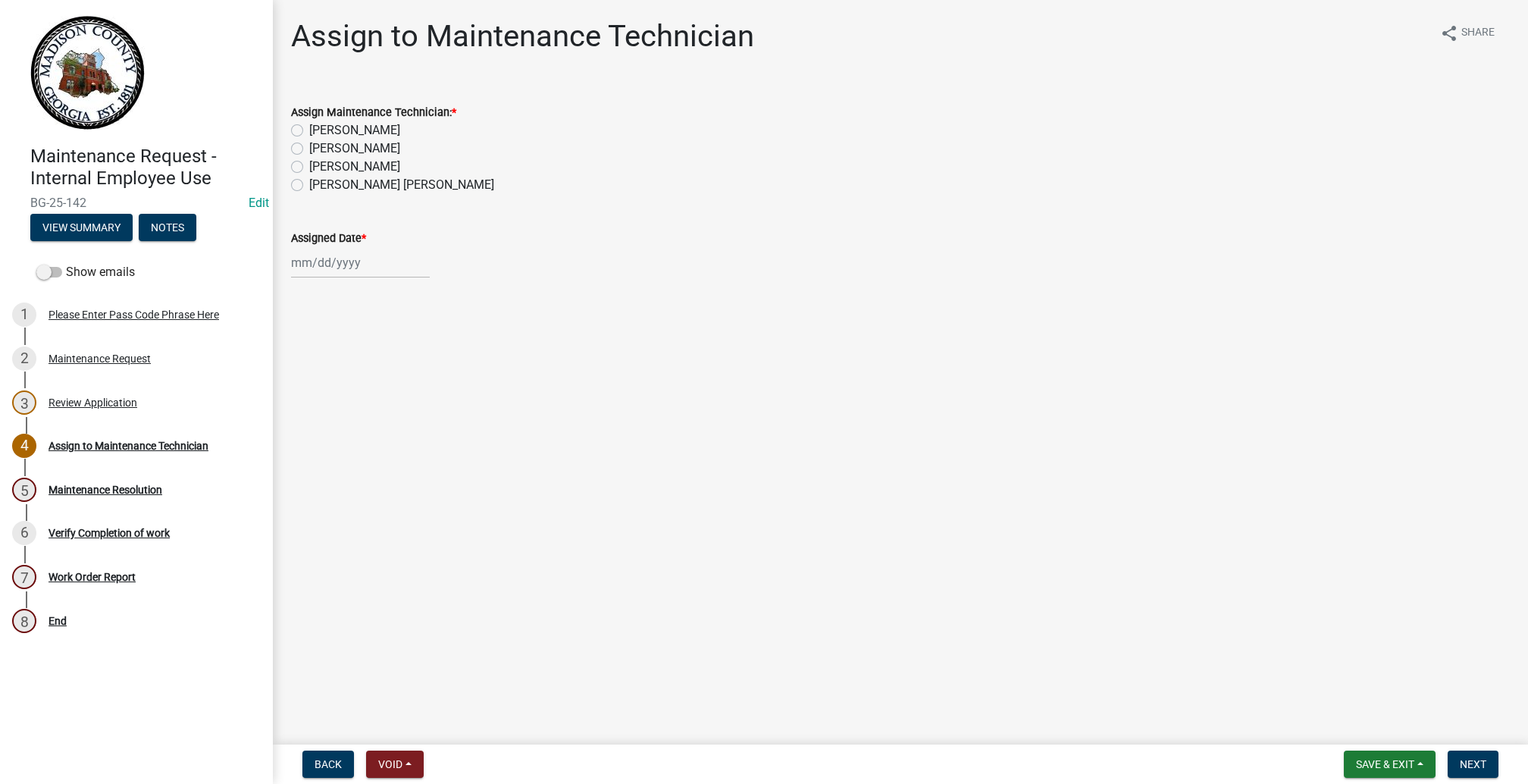
click at [309, 139] on label "[PERSON_NAME]" at bounding box center [354, 130] width 91 height 18
click at [309, 131] on input "[PERSON_NAME]" at bounding box center [313, 125] width 10 height 10
radio input "true"
click at [317, 278] on div at bounding box center [359, 263] width 138 height 31
select select "10"
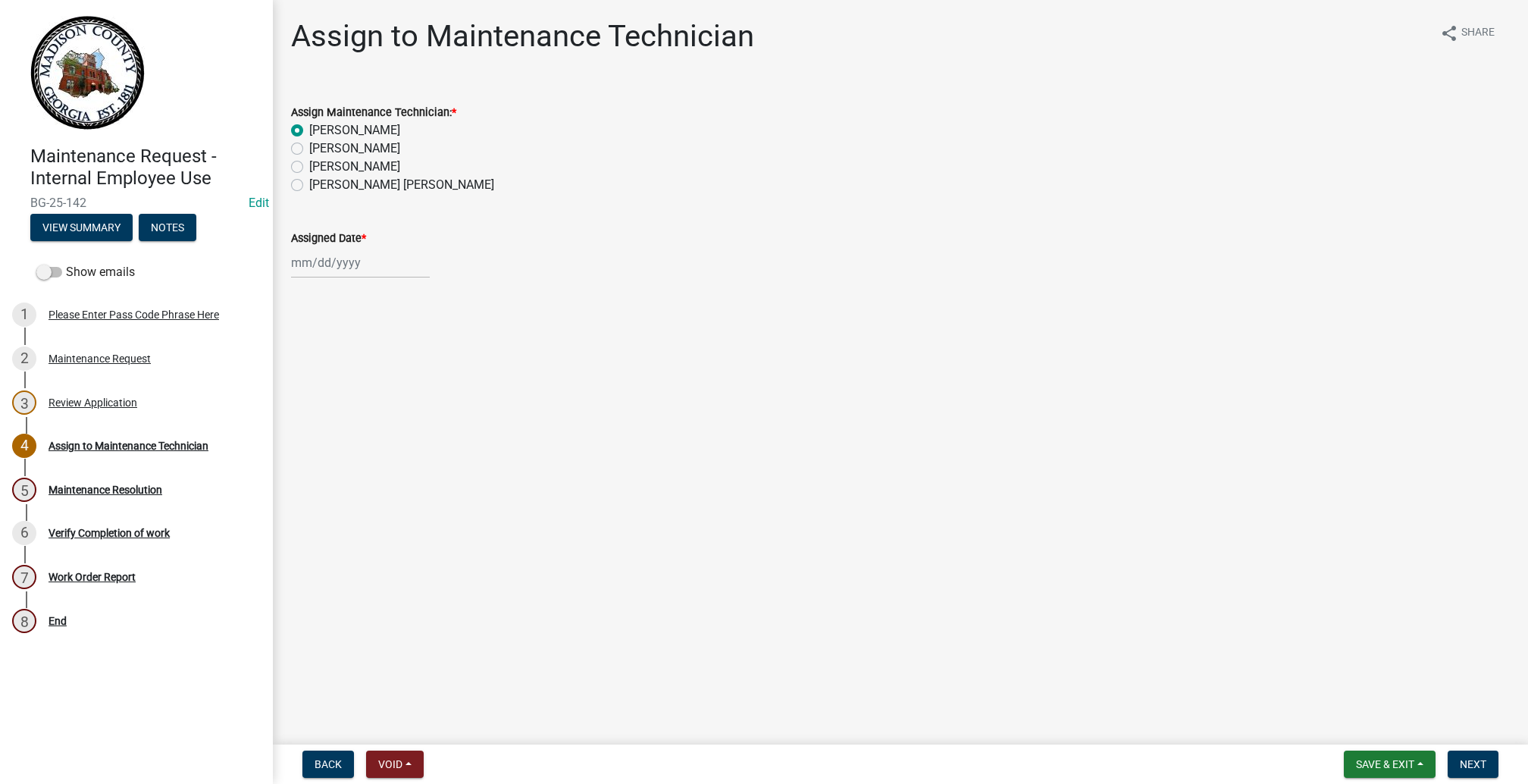
select select "2025"
click at [343, 438] on div "14" at bounding box center [331, 426] width 24 height 24
type input "[DATE]"
click at [1475, 758] on button "Next" at bounding box center [1472, 763] width 50 height 27
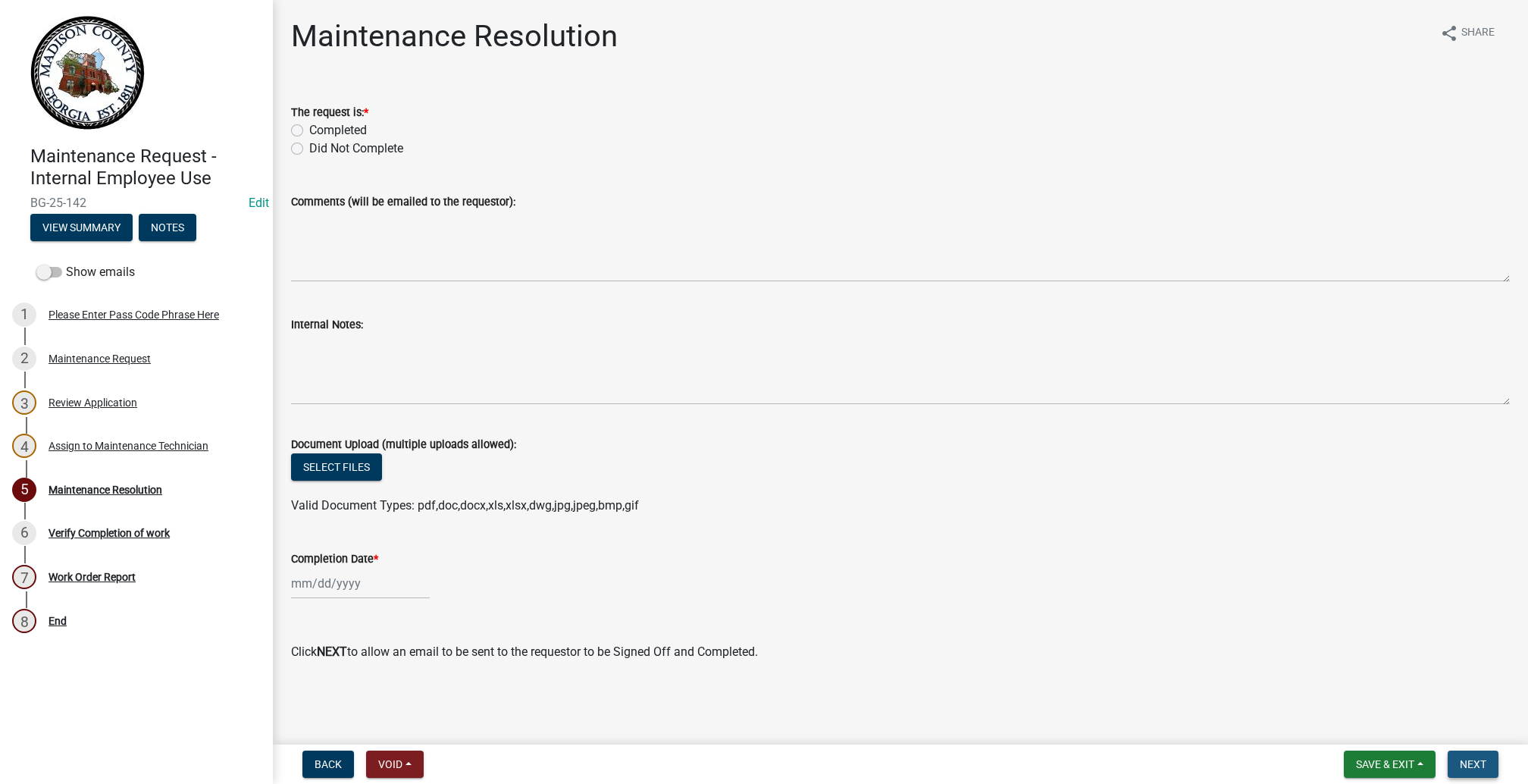
click at [1471, 758] on span "Next" at bounding box center [1472, 764] width 26 height 12
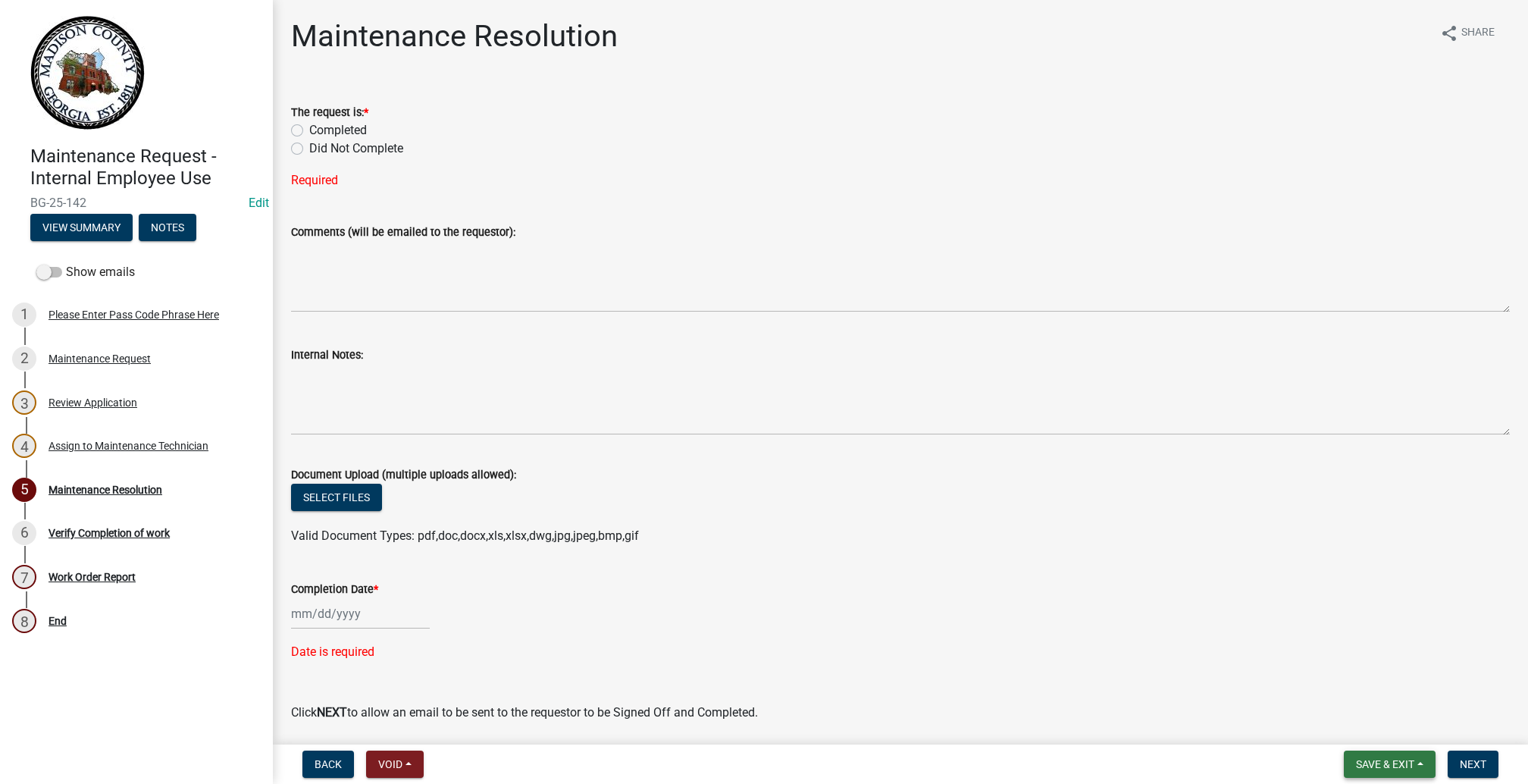
click at [1371, 753] on button "Save & Exit" at bounding box center [1389, 763] width 91 height 27
click at [1317, 695] on button "Save & Exit" at bounding box center [1374, 711] width 121 height 37
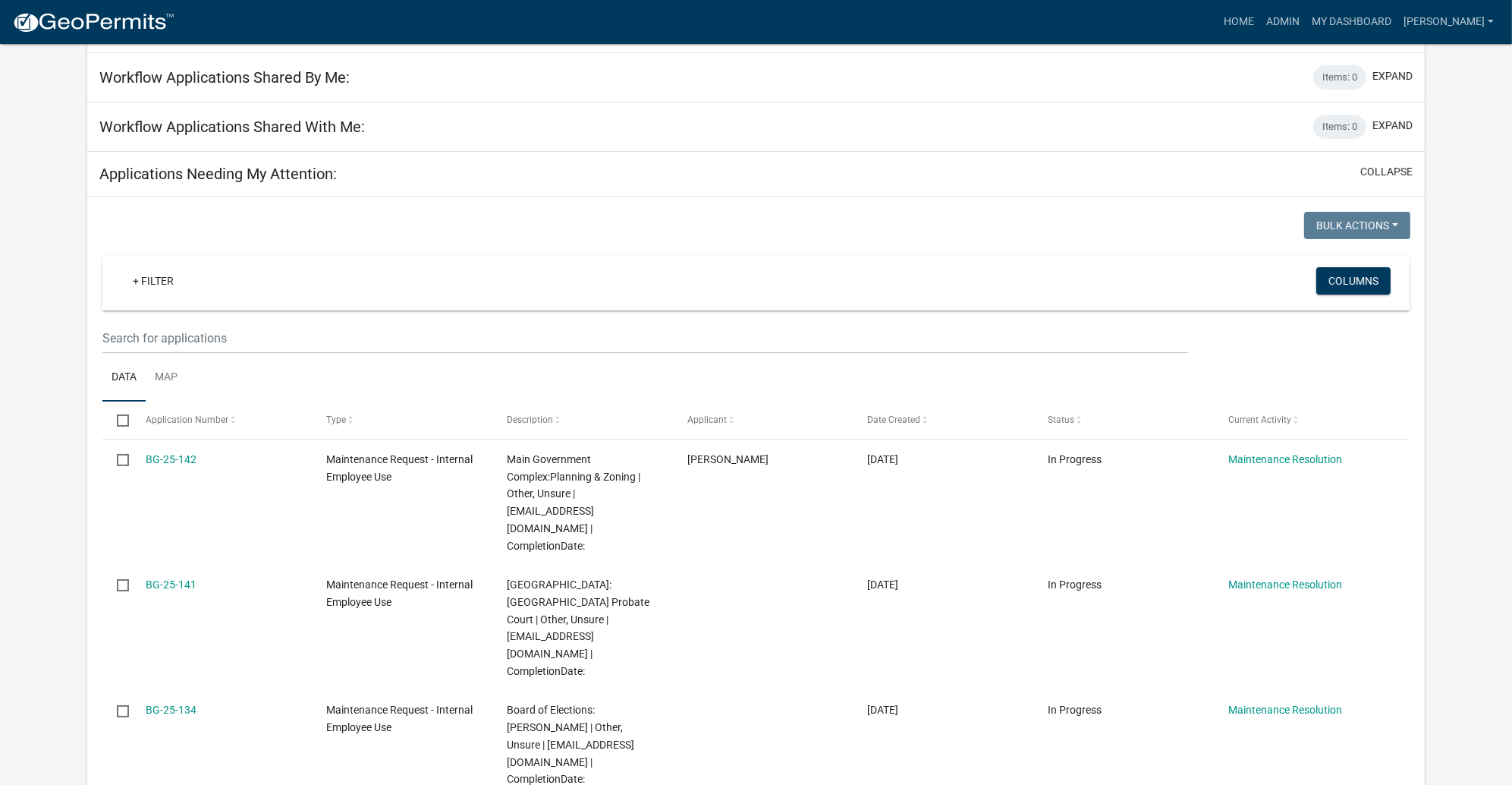
scroll to position [341, 0]
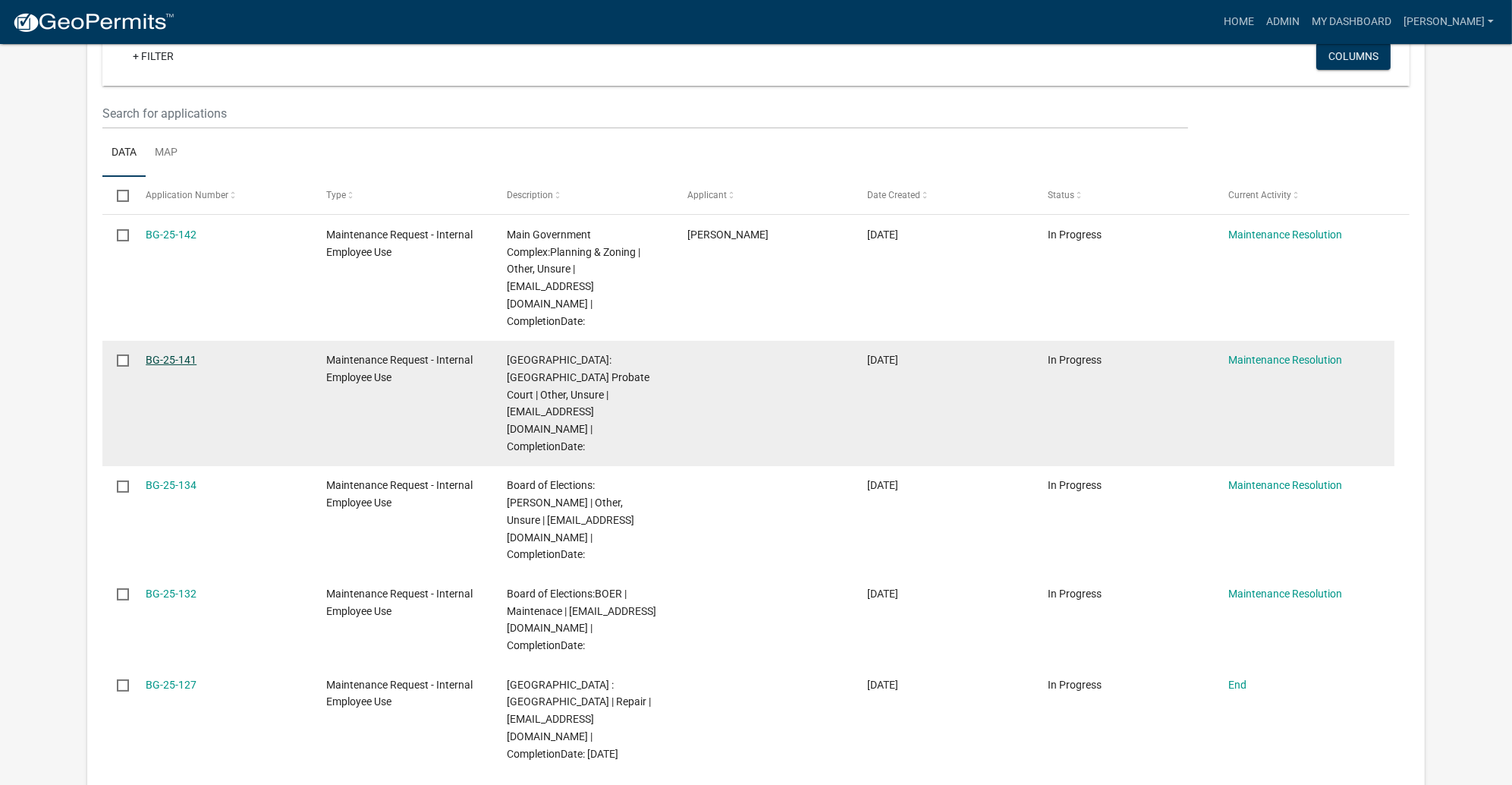
click at [197, 366] on link "BG-25-141" at bounding box center [171, 360] width 51 height 12
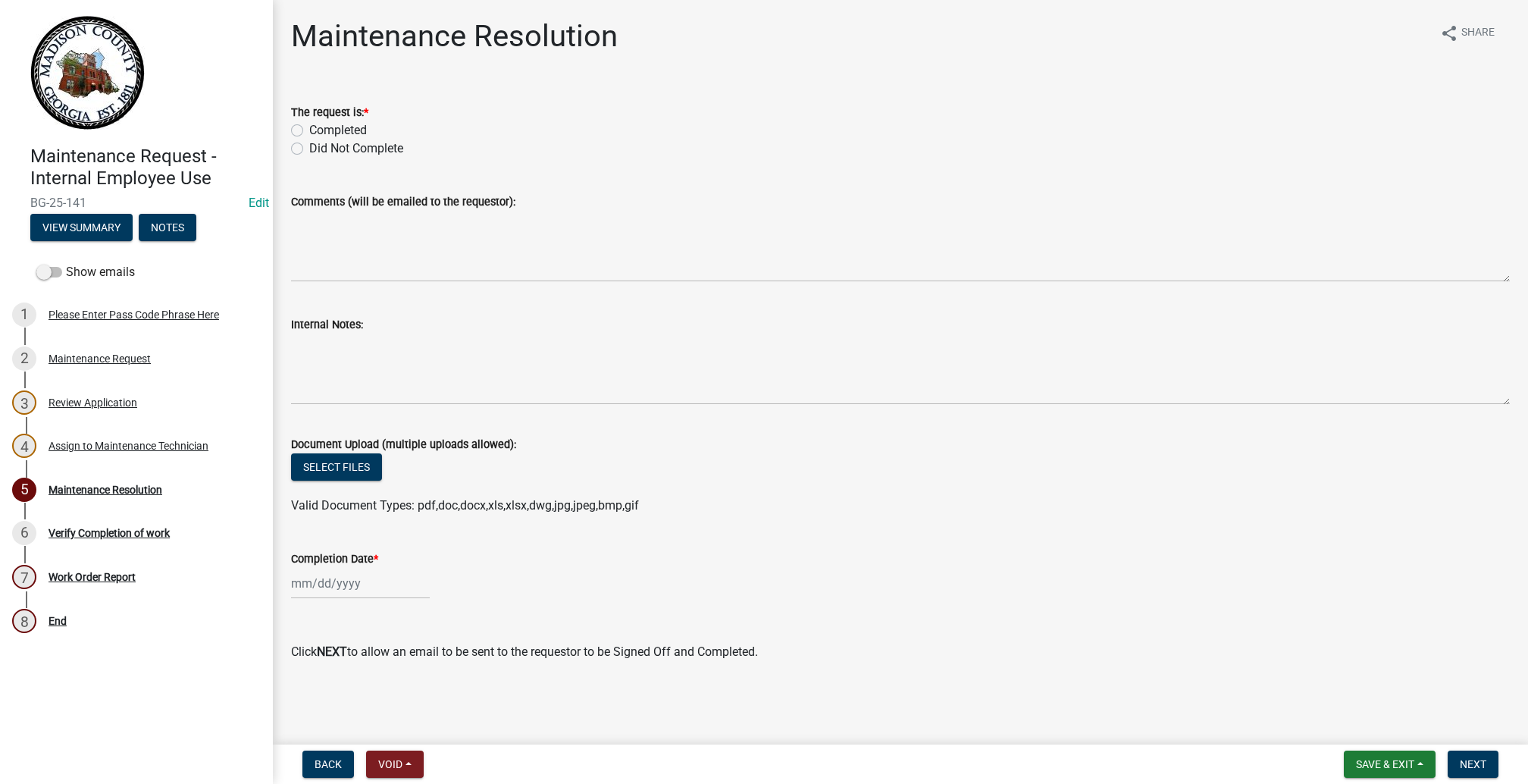
scroll to position [336, 0]
click at [138, 364] on div "Maintenance Request" at bounding box center [100, 358] width 103 height 10
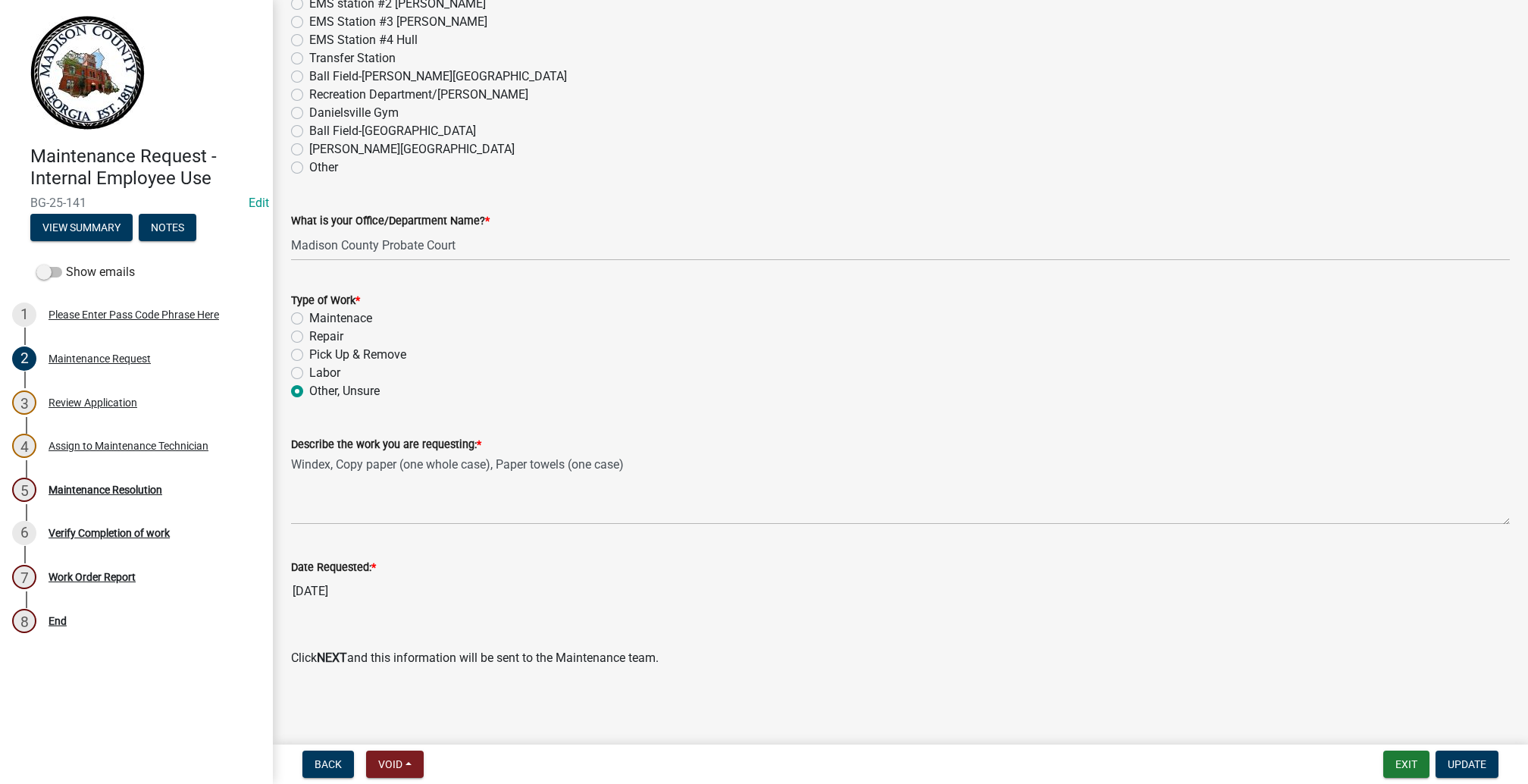
scroll to position [1594, 0]
